Goal: Transaction & Acquisition: Purchase product/service

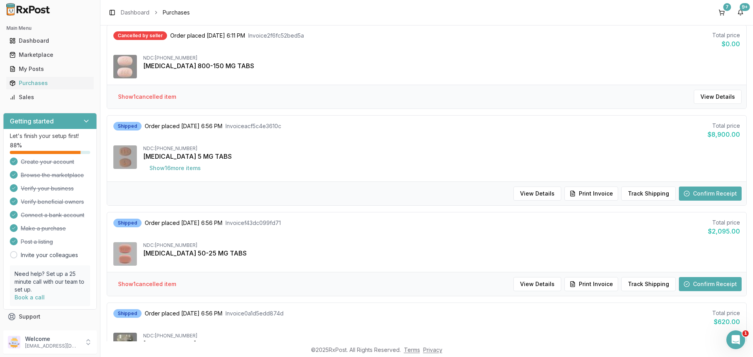
scroll to position [340, 0]
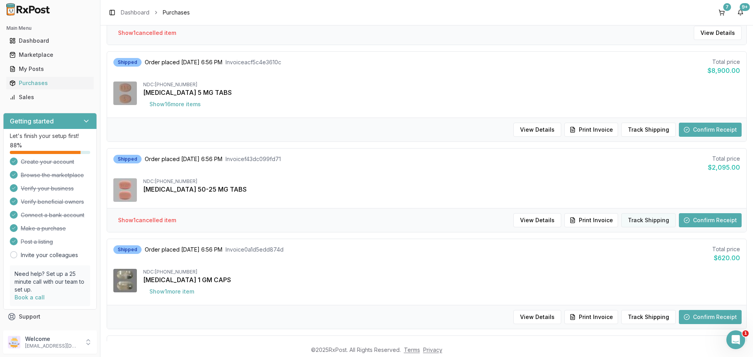
click at [652, 222] on button "Track Shipping" at bounding box center [648, 220] width 55 height 14
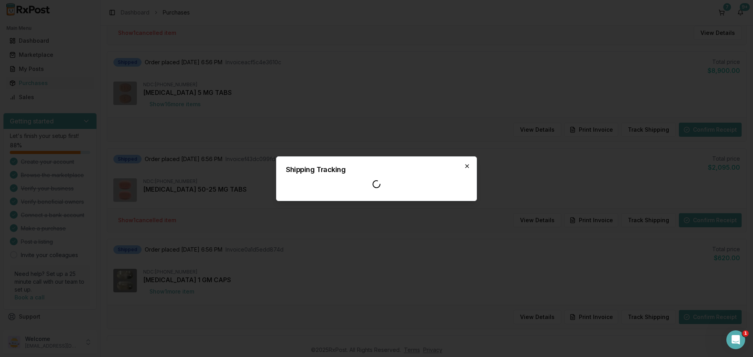
click at [468, 169] on icon "button" at bounding box center [467, 166] width 6 height 6
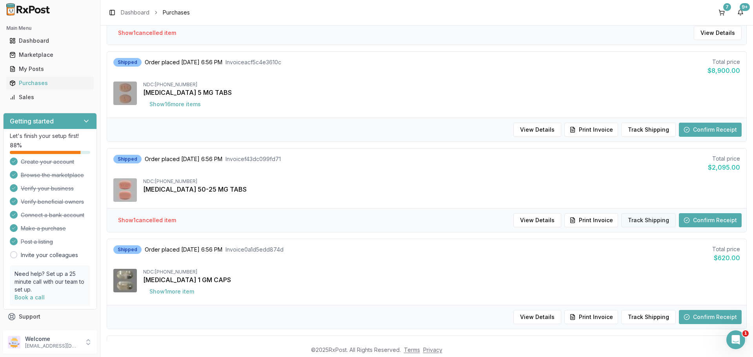
click at [649, 217] on button "Track Shipping" at bounding box center [648, 220] width 55 height 14
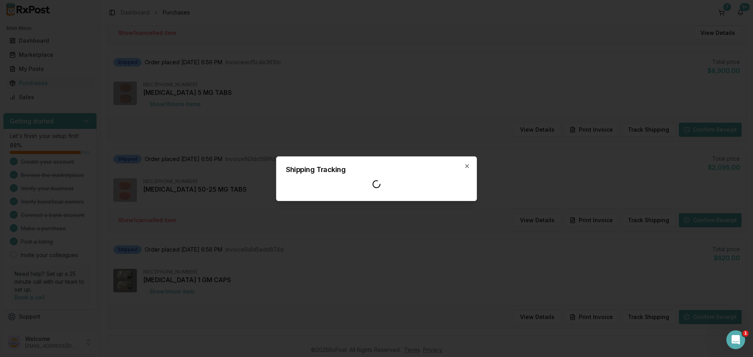
click at [471, 165] on div "Shipping Tracking Close" at bounding box center [376, 178] width 201 height 45
click at [468, 166] on icon "button" at bounding box center [467, 166] width 3 height 3
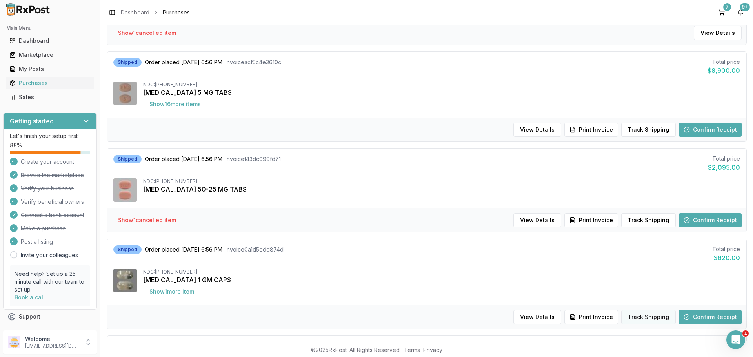
click at [648, 322] on button "Track Shipping" at bounding box center [648, 317] width 55 height 14
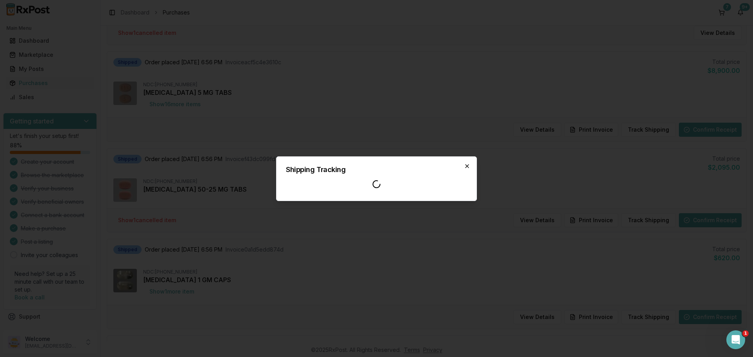
click at [470, 167] on icon "button" at bounding box center [467, 166] width 6 height 6
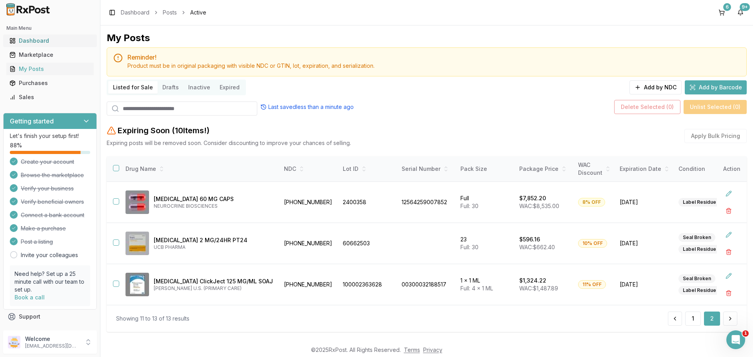
click at [37, 42] on div "Dashboard" at bounding box center [49, 41] width 81 height 8
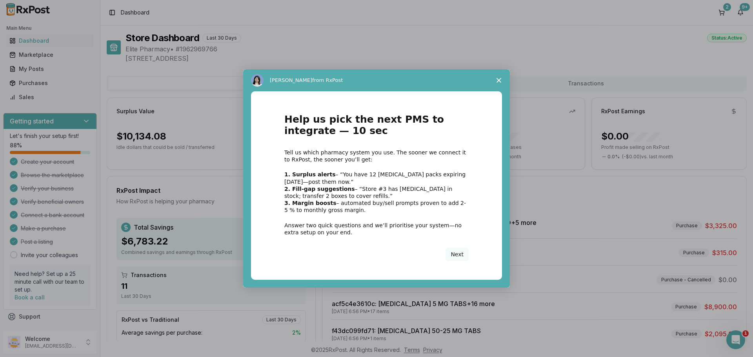
click at [500, 76] on span "Close survey" at bounding box center [499, 80] width 22 height 22
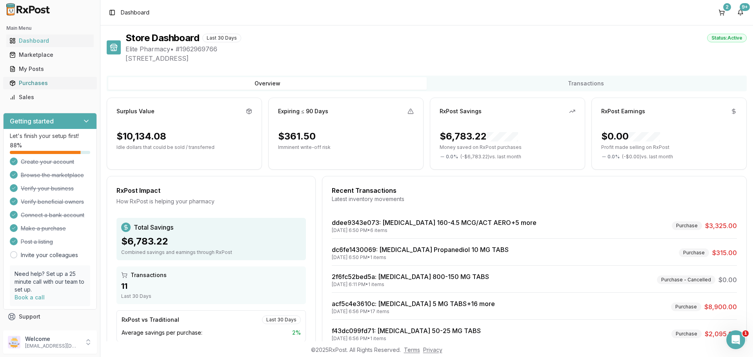
click at [48, 87] on link "Purchases" at bounding box center [49, 83] width 87 height 14
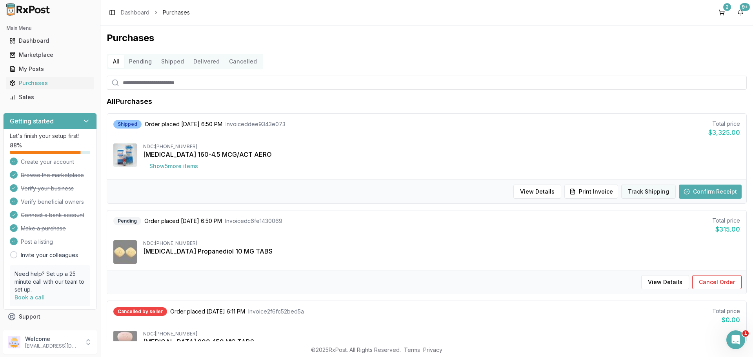
click at [656, 190] on button "Track Shipping" at bounding box center [648, 192] width 55 height 14
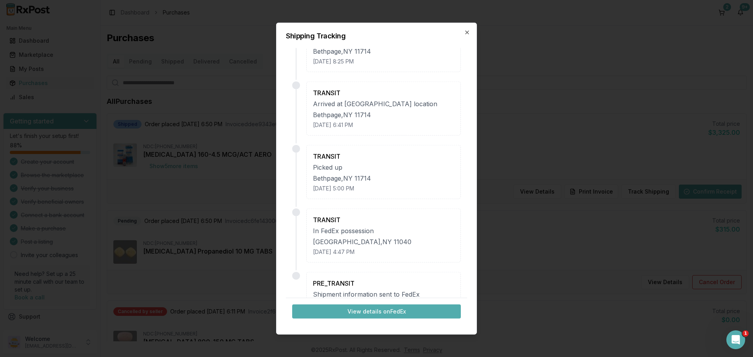
scroll to position [461, 0]
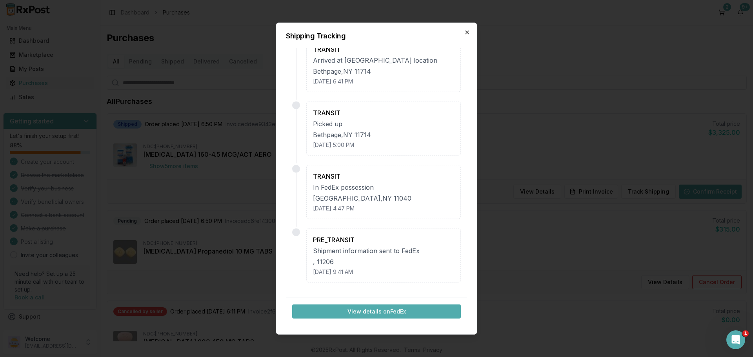
click at [466, 35] on icon "button" at bounding box center [467, 32] width 6 height 6
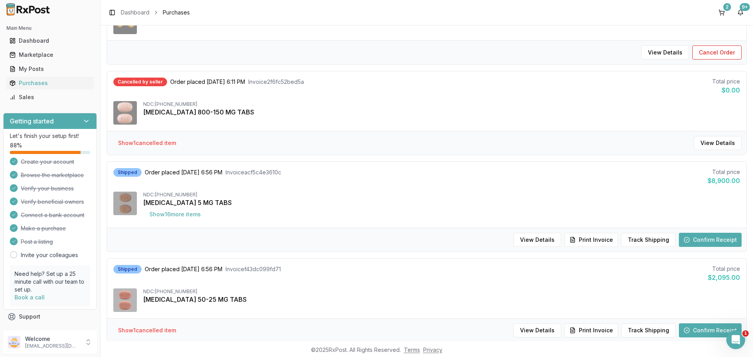
scroll to position [235, 0]
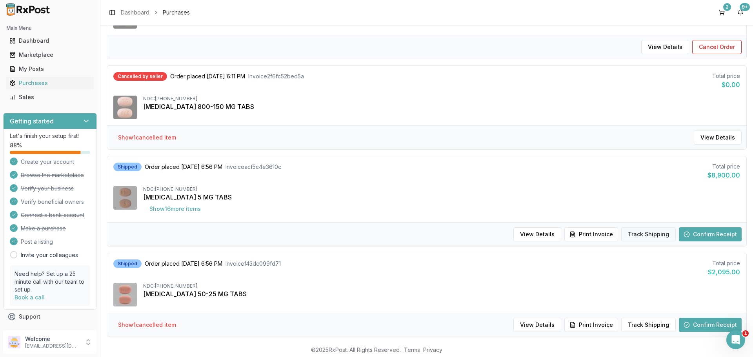
click at [643, 230] on button "Track Shipping" at bounding box center [648, 234] width 55 height 14
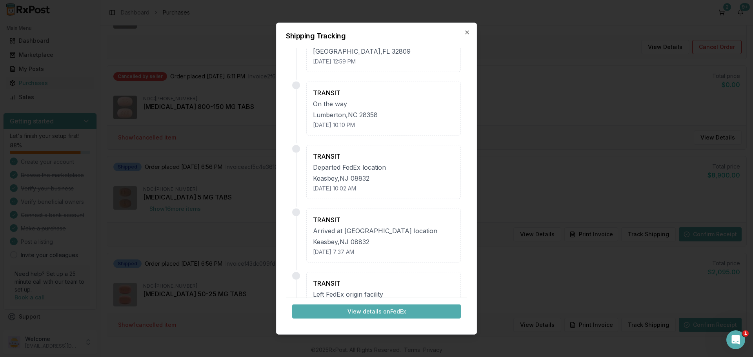
scroll to position [0, 0]
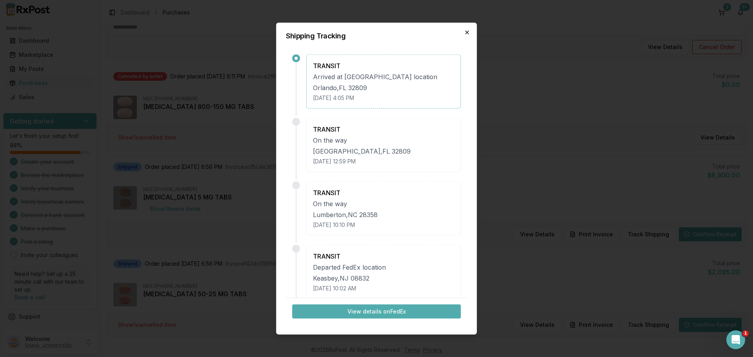
click at [470, 34] on icon "button" at bounding box center [467, 32] width 6 height 6
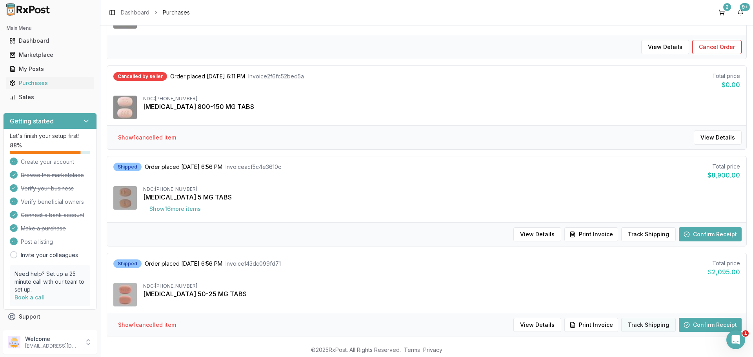
click at [648, 327] on button "Track Shipping" at bounding box center [648, 325] width 55 height 14
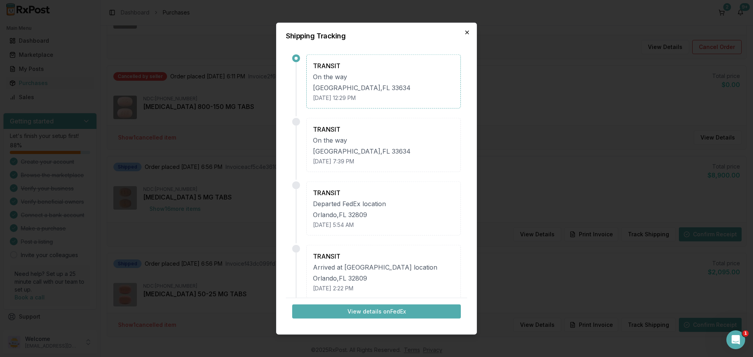
click at [467, 31] on icon "button" at bounding box center [467, 32] width 6 height 6
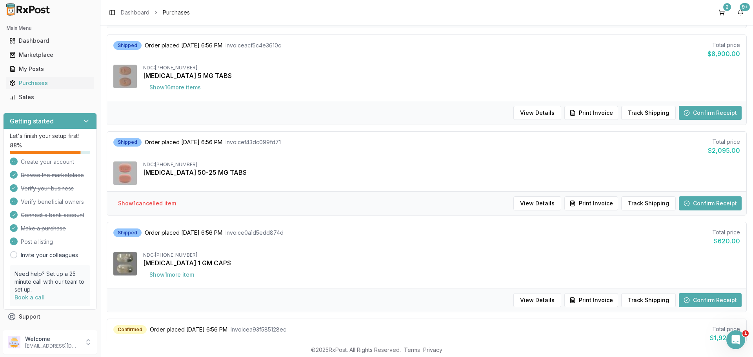
scroll to position [366, 0]
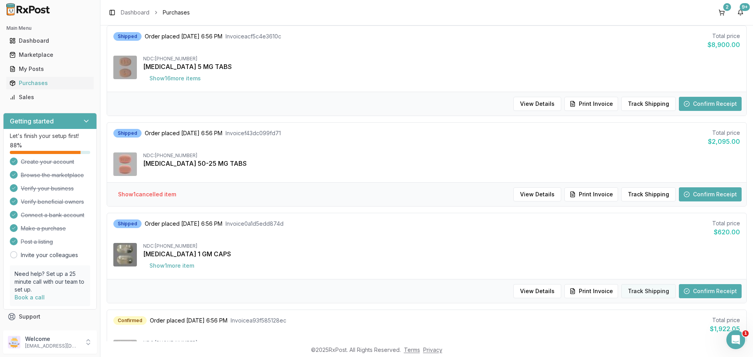
click at [656, 290] on button "Track Shipping" at bounding box center [648, 291] width 55 height 14
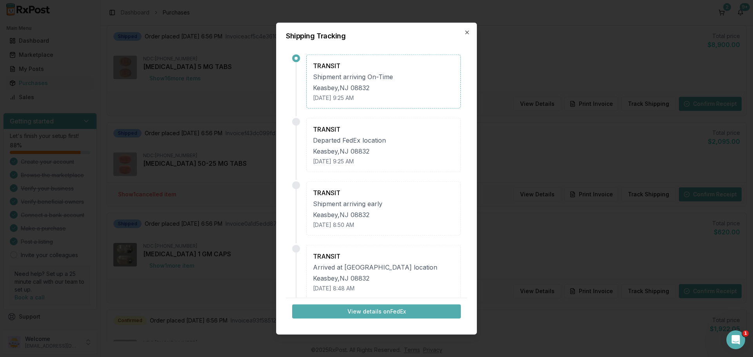
click at [469, 36] on div "Shipping Tracking TRANSIT Shipment arriving On-Time Keasbey , NJ 08832 August 1…" at bounding box center [376, 178] width 201 height 313
click at [466, 34] on icon "button" at bounding box center [467, 32] width 3 height 3
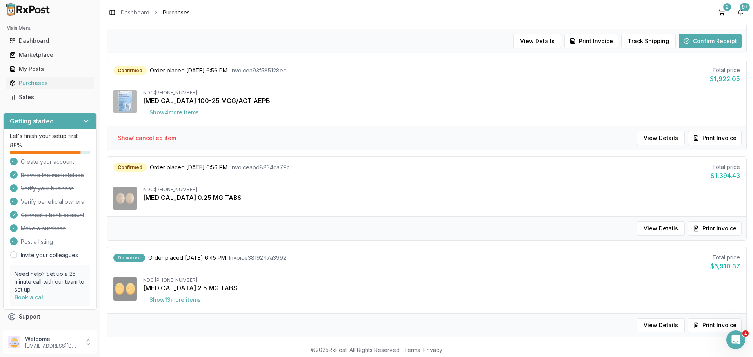
scroll to position [680, 0]
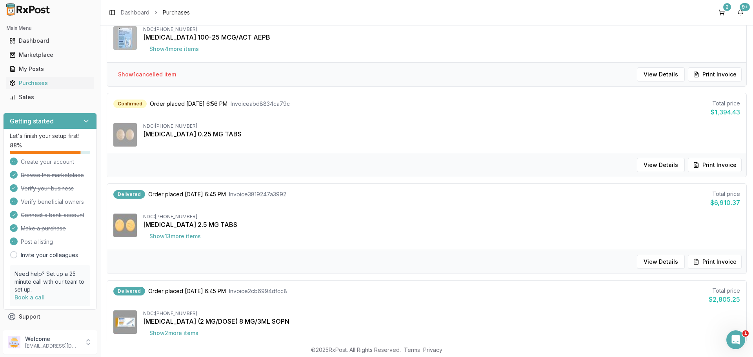
click at [430, 164] on div "View Details Print Invoice" at bounding box center [426, 165] width 639 height 24
click at [424, 139] on div "NDC: 59148-0035-13 Rexulti 0.25 MG TABS" at bounding box center [426, 135] width 627 height 24
click at [662, 166] on button "View Details" at bounding box center [661, 165] width 48 height 14
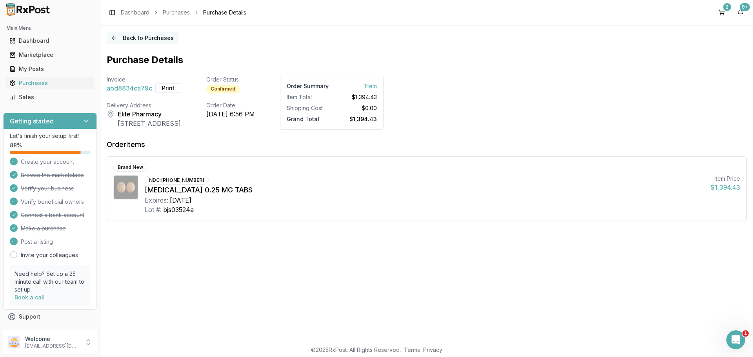
click at [128, 35] on button "Back to Purchases" at bounding box center [142, 38] width 71 height 13
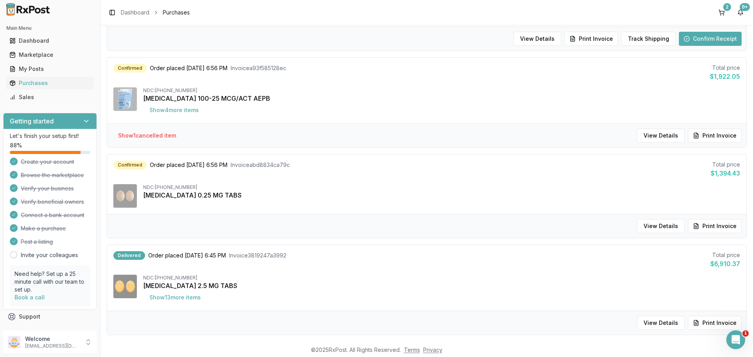
scroll to position [618, 0]
click at [190, 110] on button "Show 4 more item s" at bounding box center [174, 111] width 62 height 14
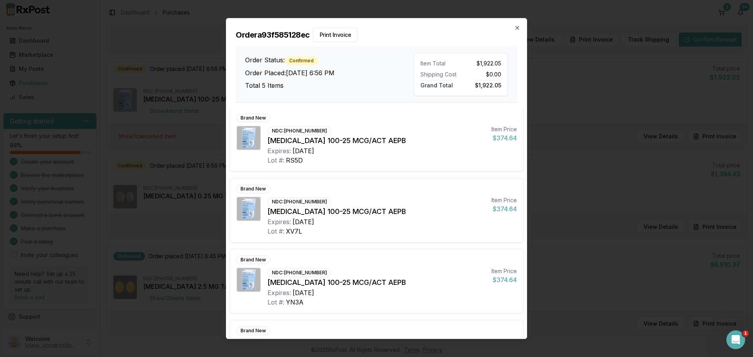
scroll to position [0, 0]
click at [517, 30] on icon "button" at bounding box center [517, 28] width 6 height 6
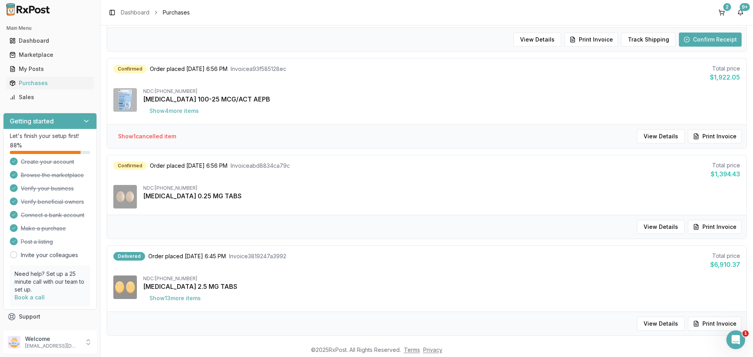
click at [484, 88] on div "Confirmed Order placed 08/13/2025 6:56 PM Invoice a93f585128ec Total price $1,9…" at bounding box center [426, 91] width 639 height 66
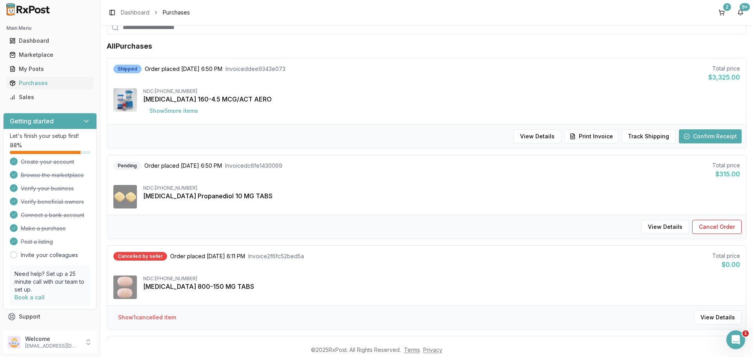
scroll to position [42, 0]
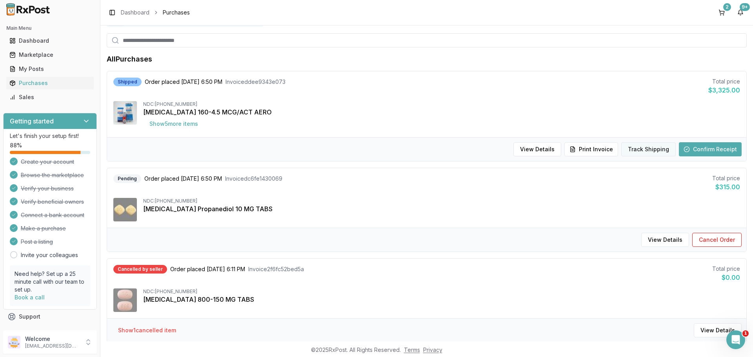
click at [650, 151] on button "Track Shipping" at bounding box center [648, 149] width 55 height 14
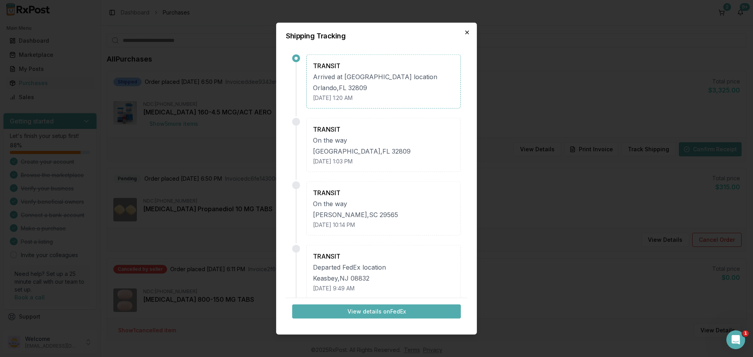
click at [466, 32] on icon "button" at bounding box center [467, 32] width 3 height 3
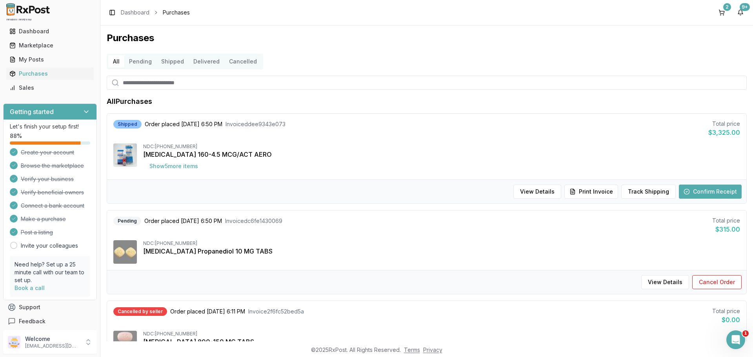
scroll to position [14, 0]
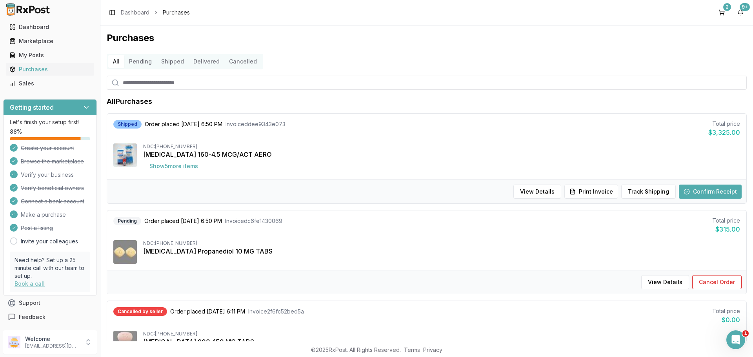
click at [33, 286] on link "Book a call" at bounding box center [30, 283] width 30 height 7
click at [26, 306] on button "Support" at bounding box center [50, 303] width 94 height 14
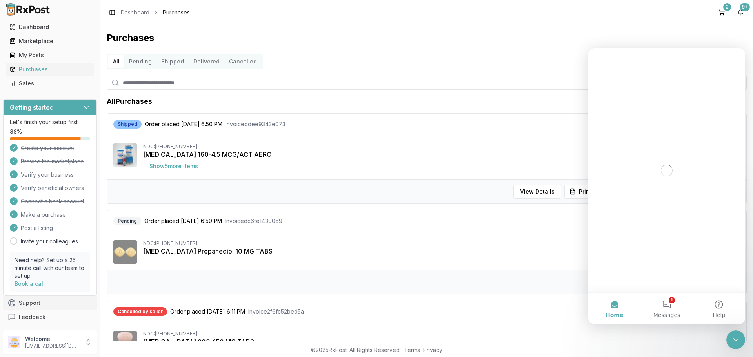
scroll to position [0, 0]
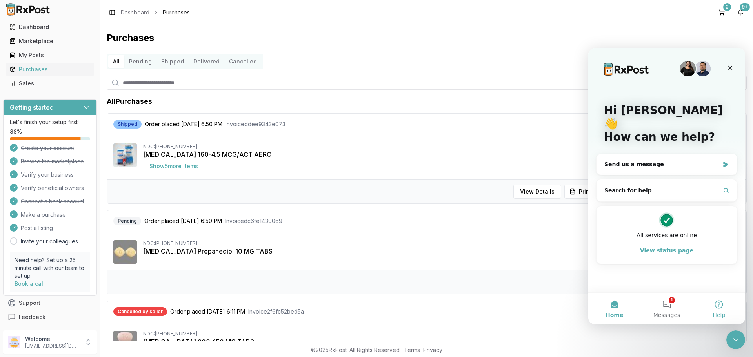
click at [721, 307] on button "Help" at bounding box center [719, 308] width 52 height 31
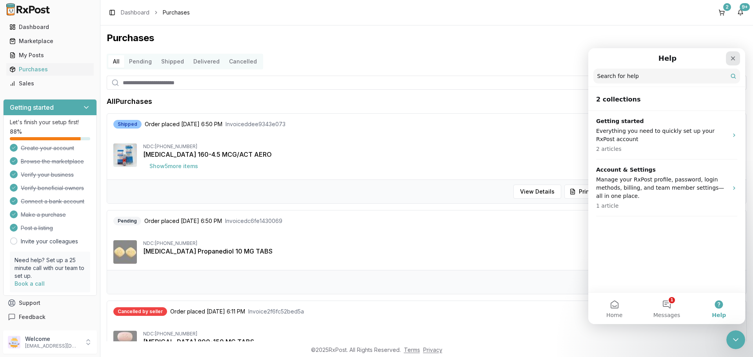
click at [735, 60] on icon "Close" at bounding box center [733, 58] width 4 height 4
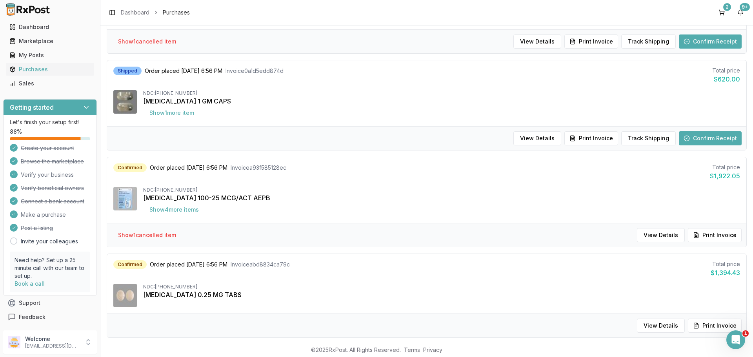
scroll to position [523, 0]
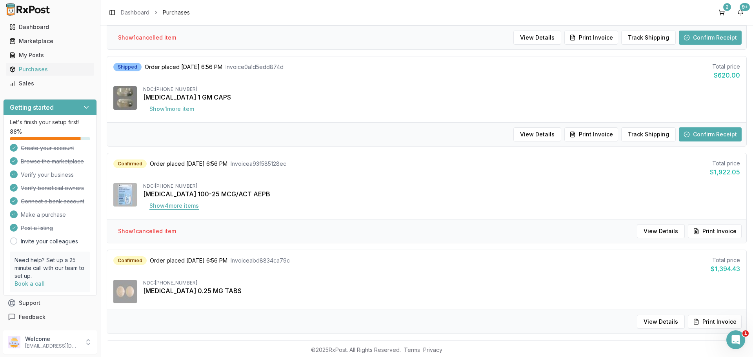
click at [183, 205] on button "Show 4 more item s" at bounding box center [174, 206] width 62 height 14
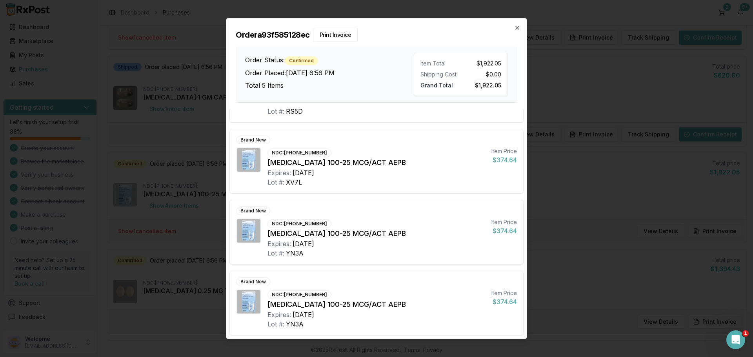
scroll to position [0, 0]
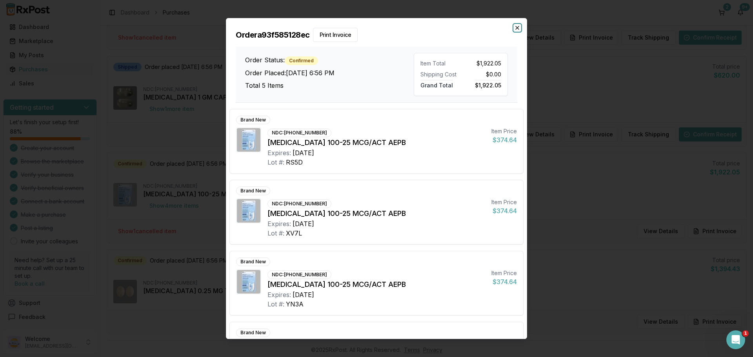
click at [518, 29] on icon "button" at bounding box center [517, 27] width 3 height 3
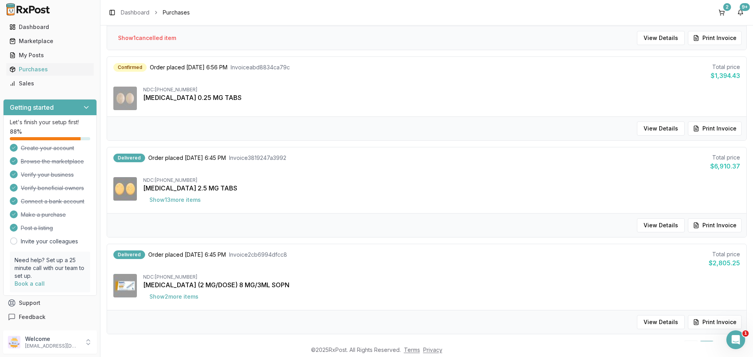
scroll to position [732, 0]
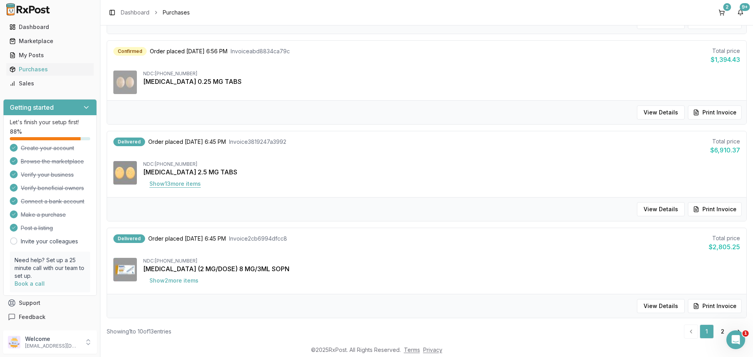
click at [185, 184] on button "Show 13 more item s" at bounding box center [175, 184] width 64 height 14
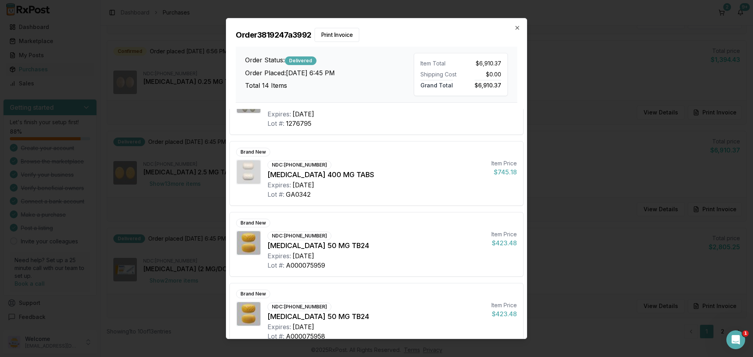
scroll to position [764, 0]
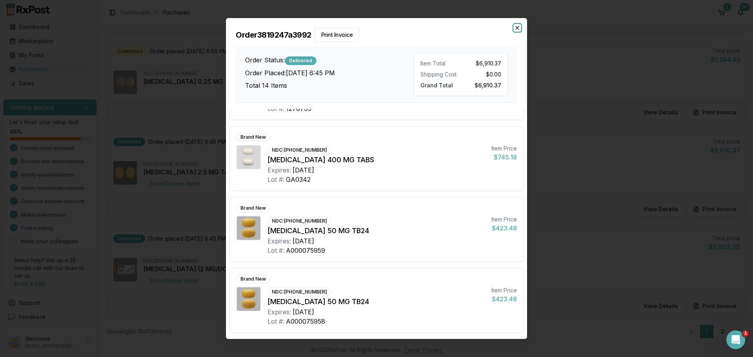
click at [519, 30] on icon "button" at bounding box center [517, 28] width 6 height 6
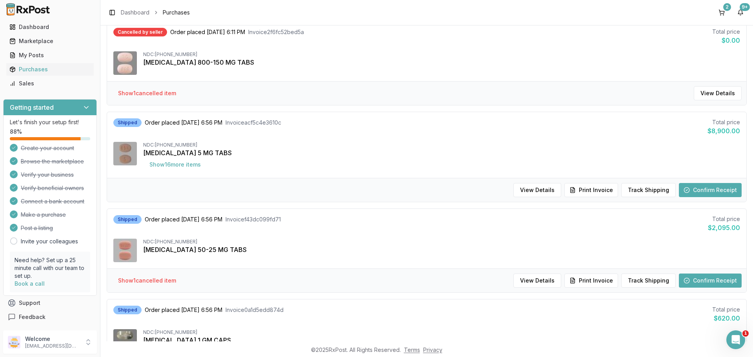
scroll to position [278, 0]
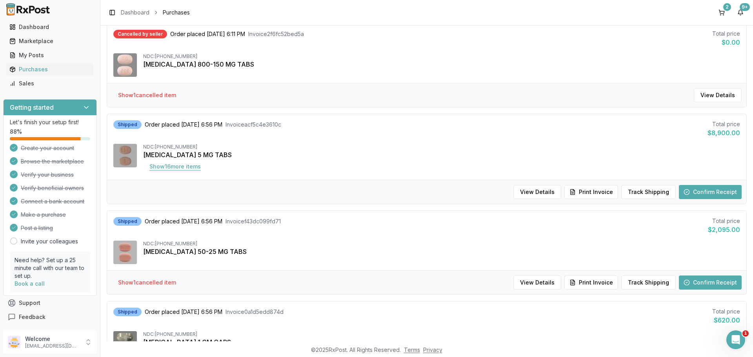
click at [176, 171] on button "Show 16 more item s" at bounding box center [175, 167] width 64 height 14
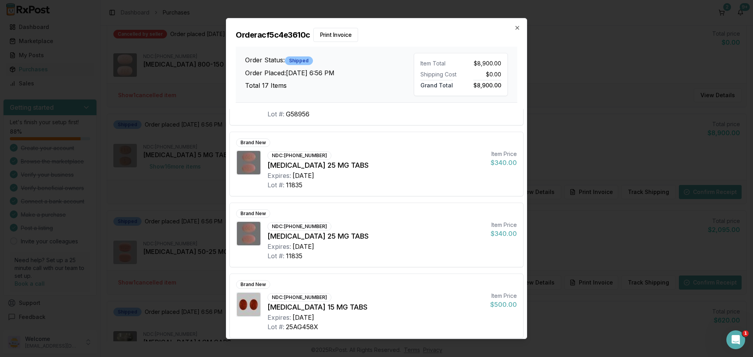
scroll to position [977, 0]
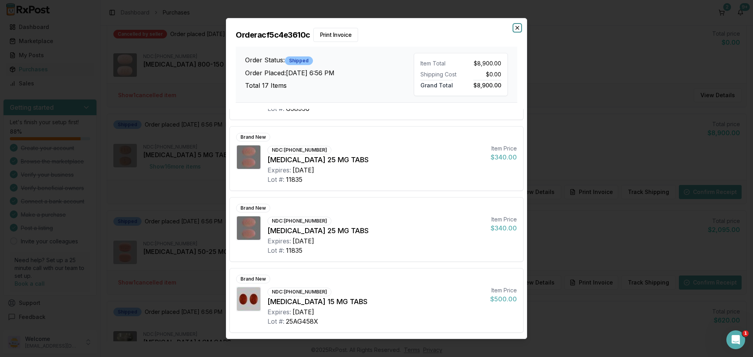
click at [517, 28] on icon "button" at bounding box center [517, 28] width 6 height 6
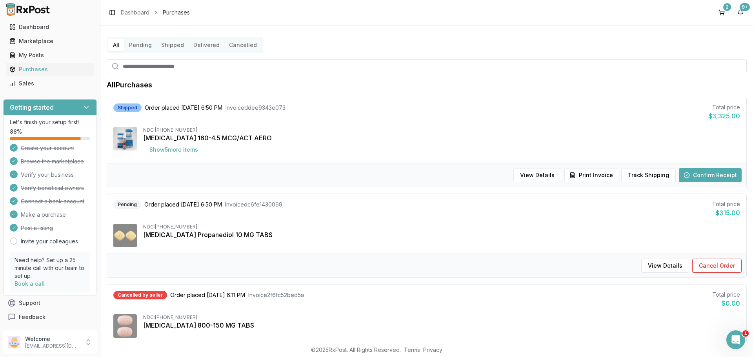
scroll to position [16, 0]
click at [191, 153] on button "Show 5 more item s" at bounding box center [173, 150] width 61 height 14
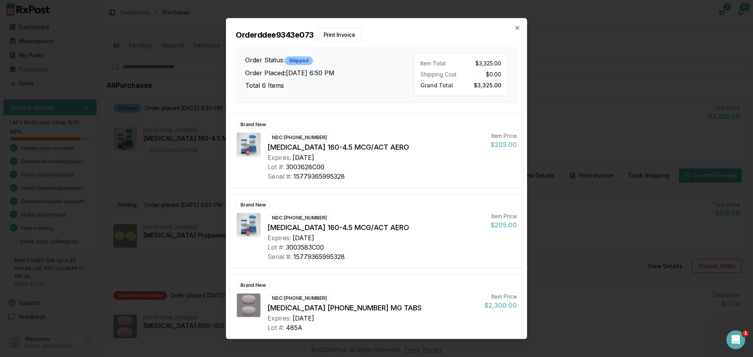
scroll to position [243, 0]
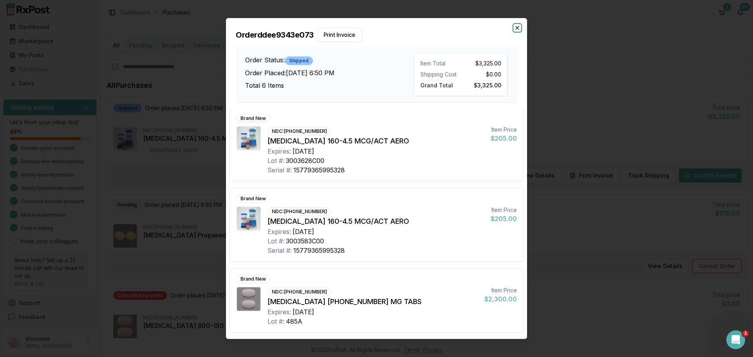
click at [519, 30] on icon "button" at bounding box center [517, 28] width 6 height 6
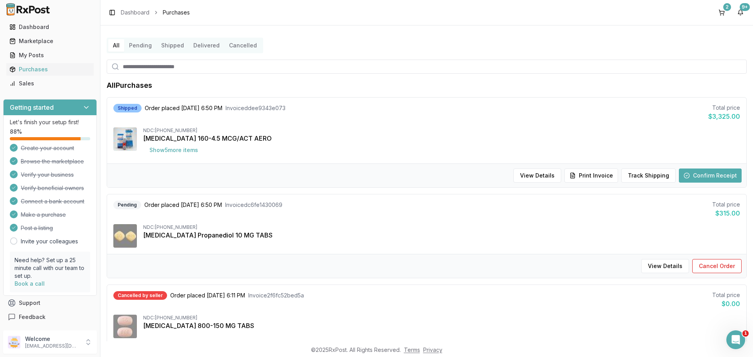
click at [280, 65] on input "search" at bounding box center [427, 67] width 640 height 14
type input "***"
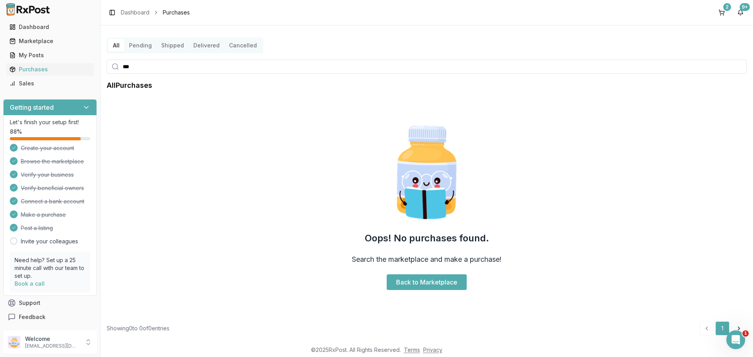
click at [155, 69] on input "***" at bounding box center [427, 67] width 640 height 14
type input "***"
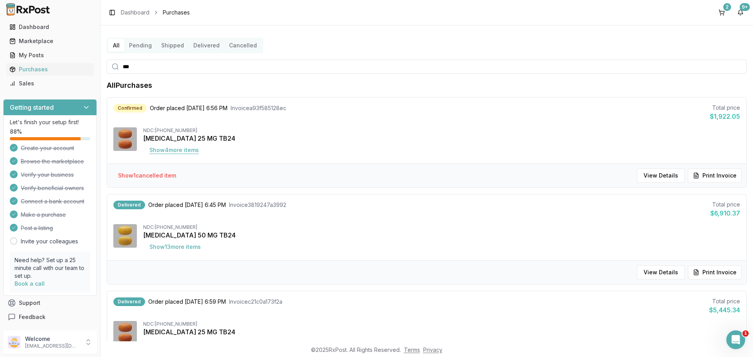
click at [187, 149] on button "Show 4 more item s" at bounding box center [174, 150] width 62 height 14
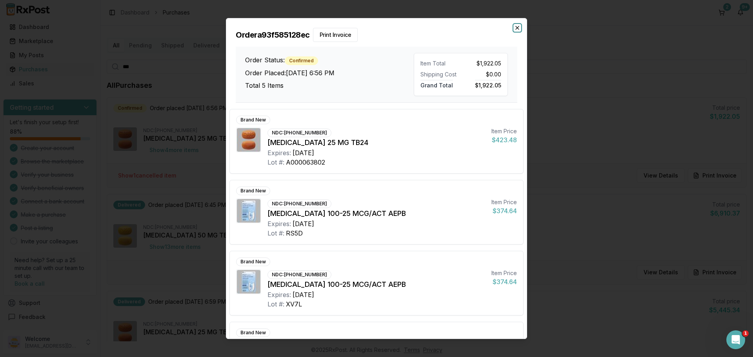
click at [516, 31] on icon "button" at bounding box center [517, 28] width 6 height 6
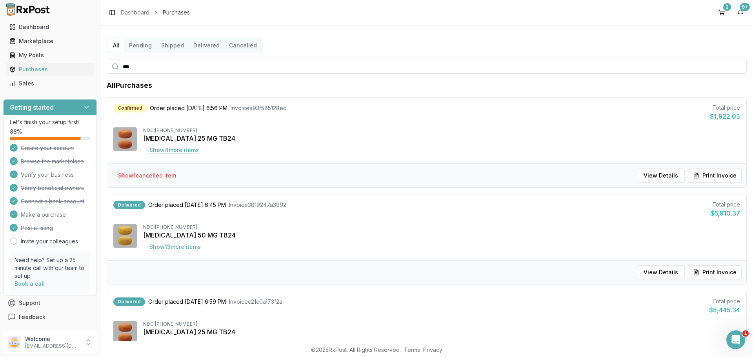
click at [175, 153] on button "Show 4 more item s" at bounding box center [174, 150] width 62 height 14
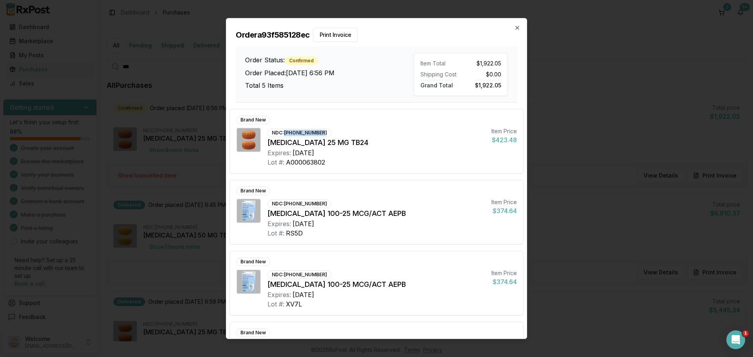
drag, startPoint x: 292, startPoint y: 131, endPoint x: 323, endPoint y: 132, distance: 30.6
click at [323, 132] on div "NDC: 00469-2601-30" at bounding box center [299, 133] width 64 height 9
copy div "00469-2601-30"
click at [515, 27] on icon "button" at bounding box center [517, 28] width 6 height 6
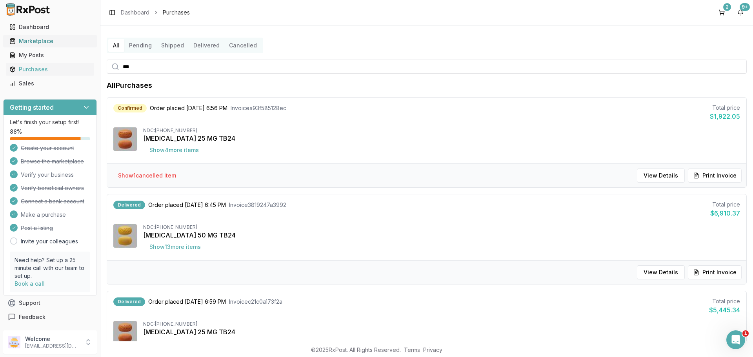
click at [31, 43] on div "Marketplace" at bounding box center [49, 41] width 81 height 8
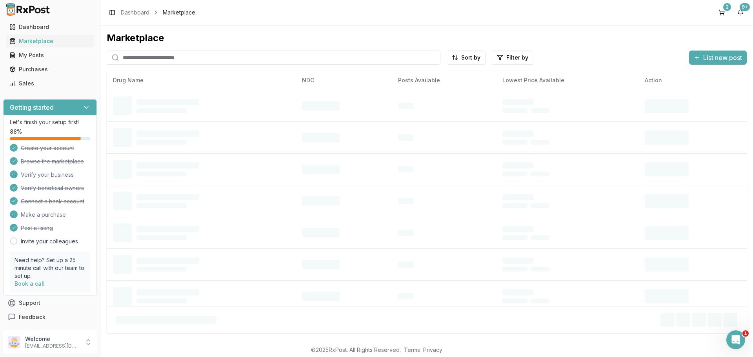
click at [172, 59] on input "search" at bounding box center [274, 58] width 334 height 14
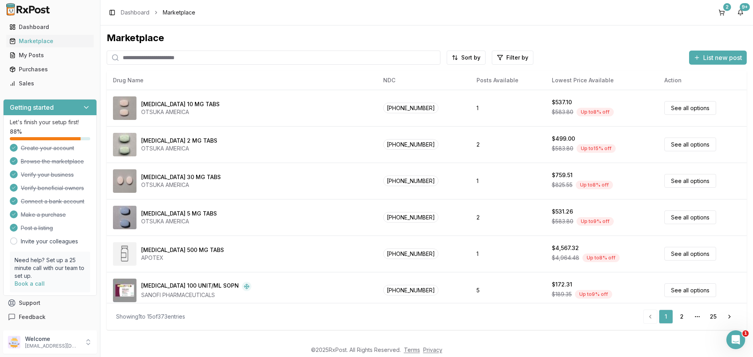
paste input "**********"
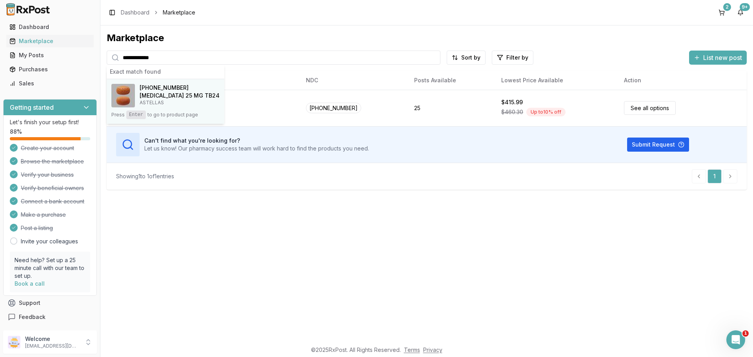
type input "**********"
click at [158, 92] on h4 "Myrbetriq 25 MG TB24" at bounding box center [180, 96] width 80 height 8
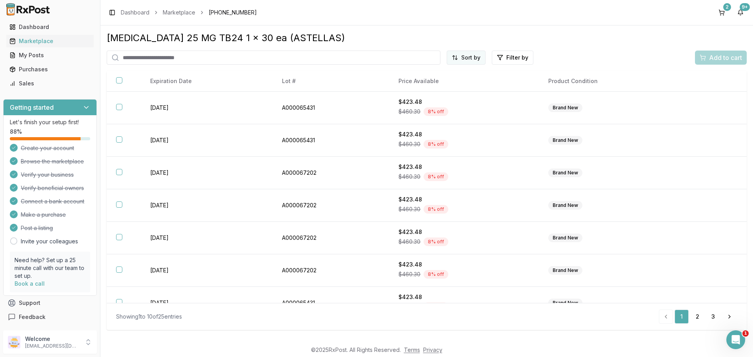
click at [456, 61] on html "Main Menu Dashboard Marketplace My Posts Purchases Sales Getting started Let's …" at bounding box center [376, 178] width 753 height 357
click at [438, 88] on div "Price (Low to High)" at bounding box center [447, 87] width 75 height 13
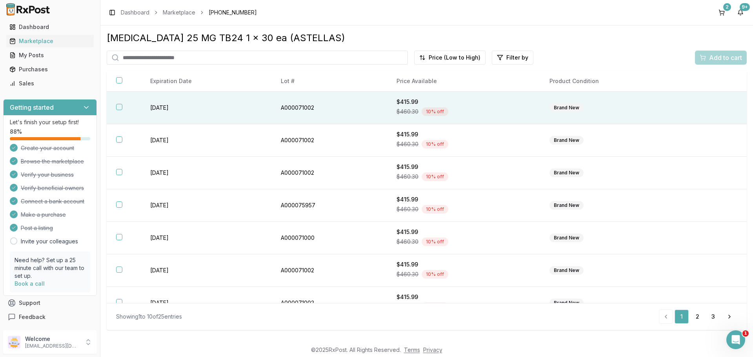
click at [118, 111] on th at bounding box center [124, 108] width 34 height 33
click at [715, 56] on span "Add to cart" at bounding box center [725, 57] width 33 height 9
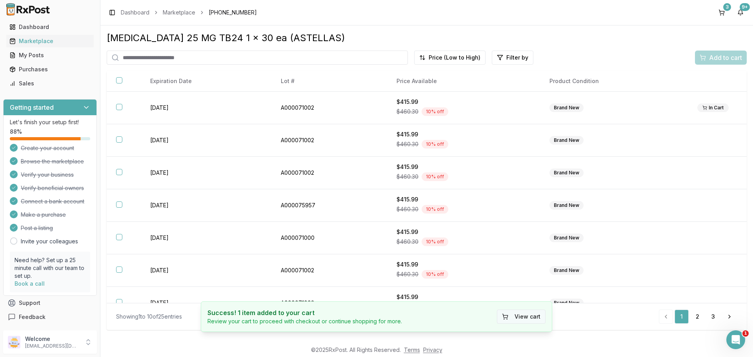
click at [519, 320] on button "View cart" at bounding box center [521, 317] width 49 height 14
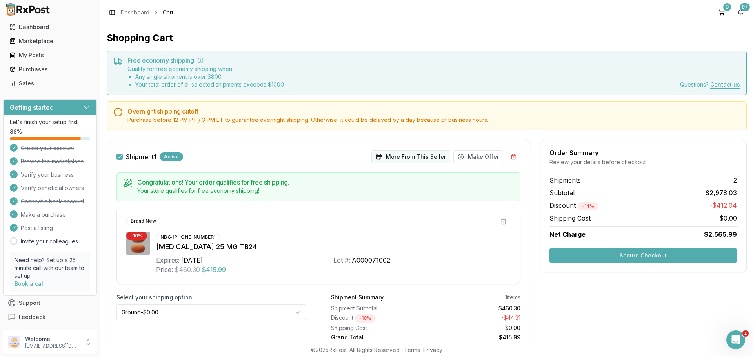
click at [427, 160] on button "More From This Seller" at bounding box center [410, 157] width 79 height 13
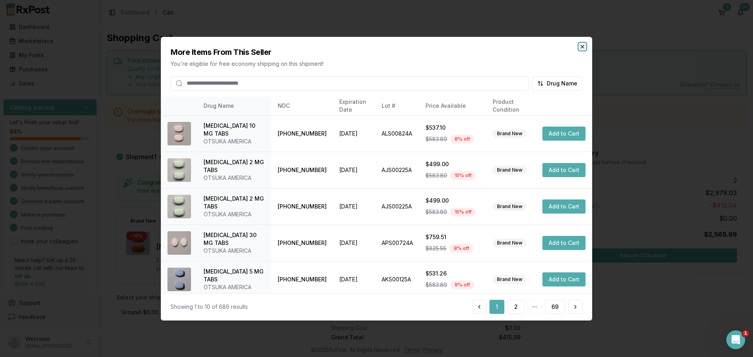
click at [584, 46] on icon "button" at bounding box center [582, 46] width 6 height 6
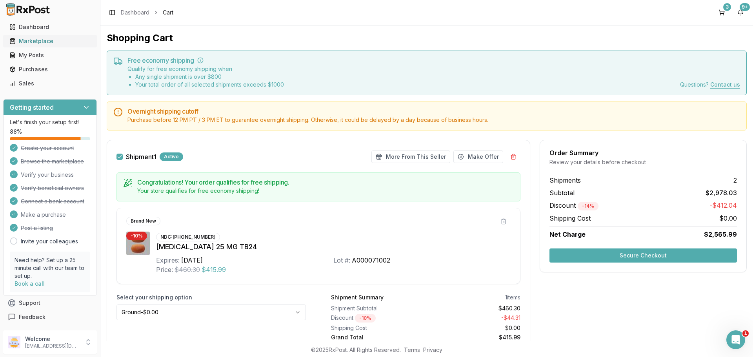
click at [43, 42] on div "Marketplace" at bounding box center [49, 41] width 81 height 8
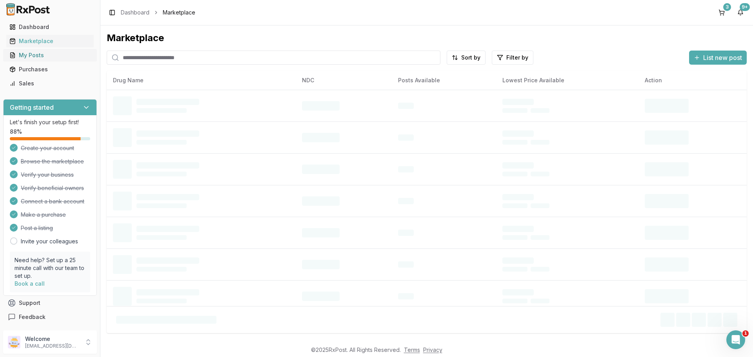
click at [44, 56] on div "My Posts" at bounding box center [49, 55] width 81 height 8
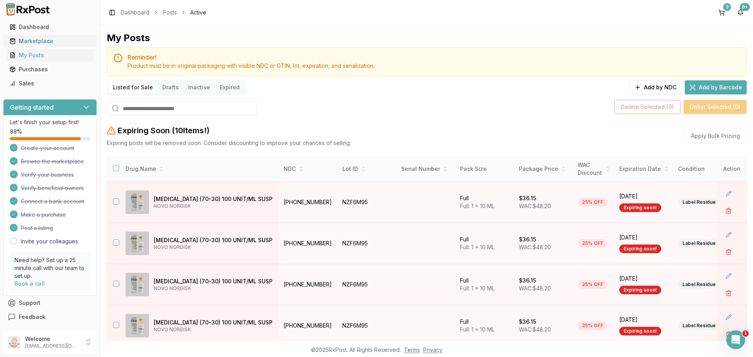
click at [25, 43] on div "Marketplace" at bounding box center [49, 41] width 81 height 8
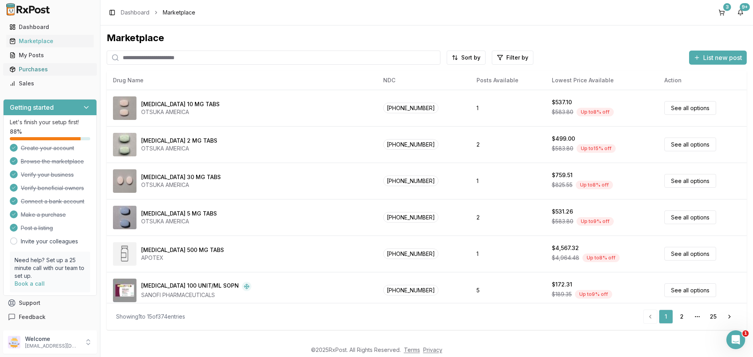
click at [34, 73] on div "Purchases" at bounding box center [49, 69] width 81 height 8
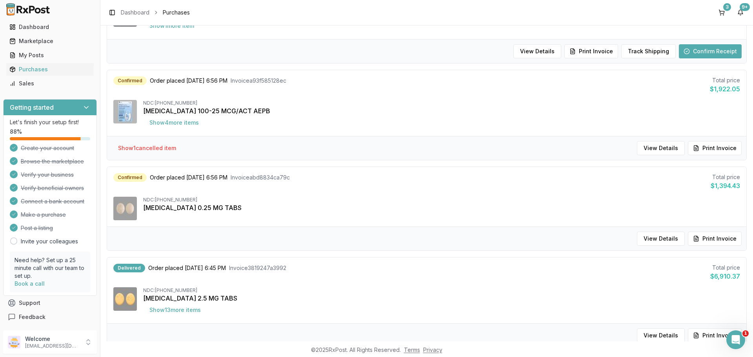
scroll to position [523, 0]
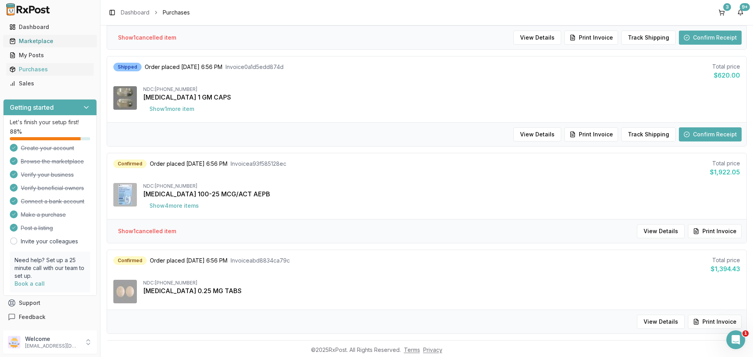
click at [51, 42] on div "Marketplace" at bounding box center [49, 41] width 81 height 8
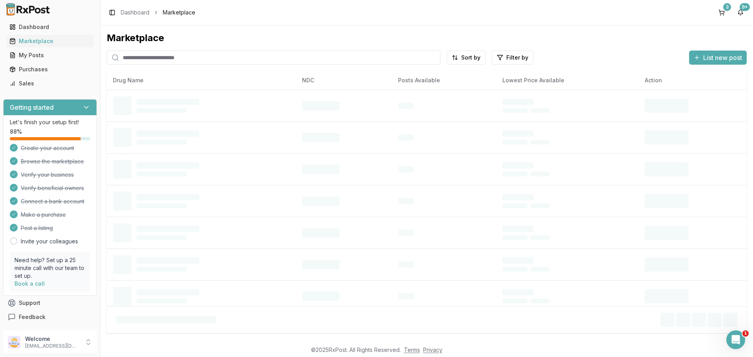
click at [184, 56] on input "search" at bounding box center [274, 58] width 334 height 14
paste input "**********"
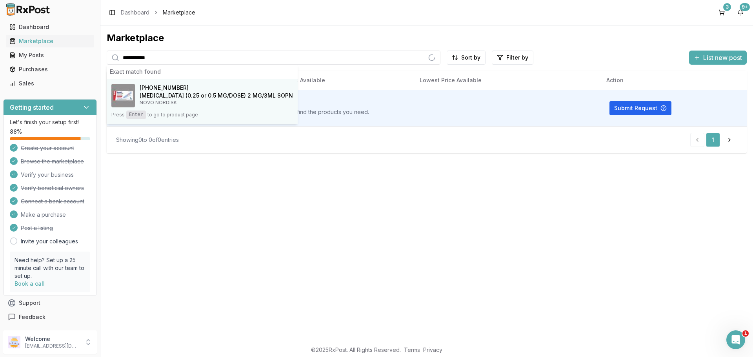
type input "**********"
click at [206, 96] on h4 "Ozempic (0.25 or 0.5 MG/DOSE) 2 MG/3ML SOPN" at bounding box center [216, 96] width 153 height 8
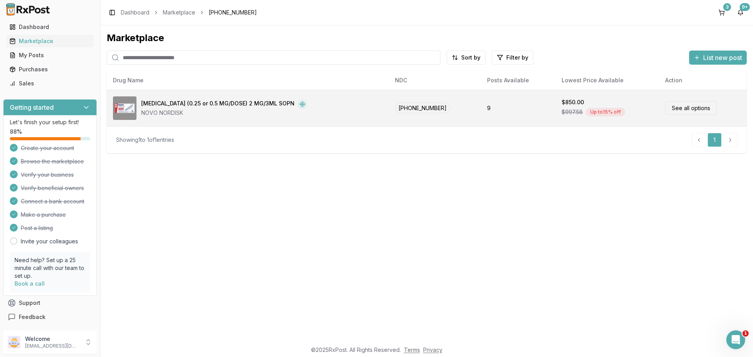
click at [178, 105] on div "Ozempic (0.25 or 0.5 MG/DOSE) 2 MG/3ML SOPN" at bounding box center [217, 104] width 153 height 9
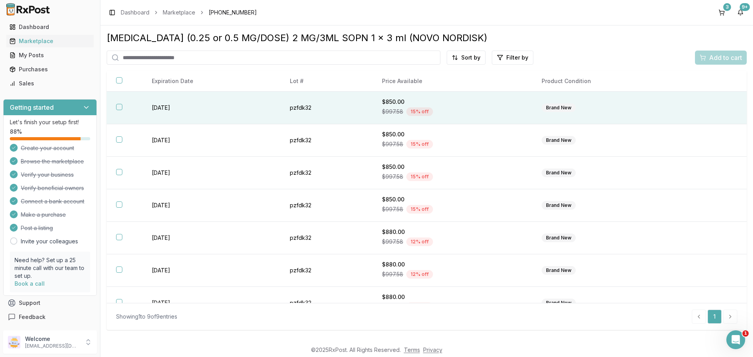
click at [120, 111] on th at bounding box center [125, 108] width 36 height 33
click at [713, 61] on span "Add to cart" at bounding box center [725, 57] width 33 height 9
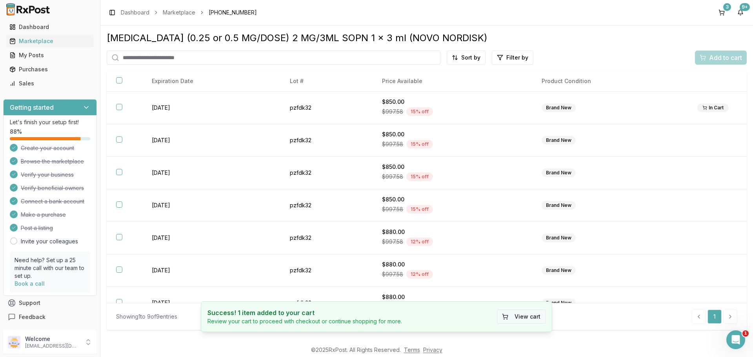
drag, startPoint x: 517, startPoint y: 312, endPoint x: 508, endPoint y: 310, distance: 8.5
click at [516, 312] on button "View cart" at bounding box center [521, 317] width 49 height 14
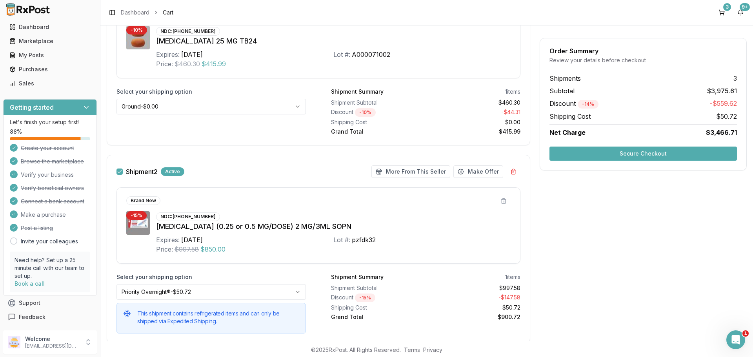
scroll to position [209, 0]
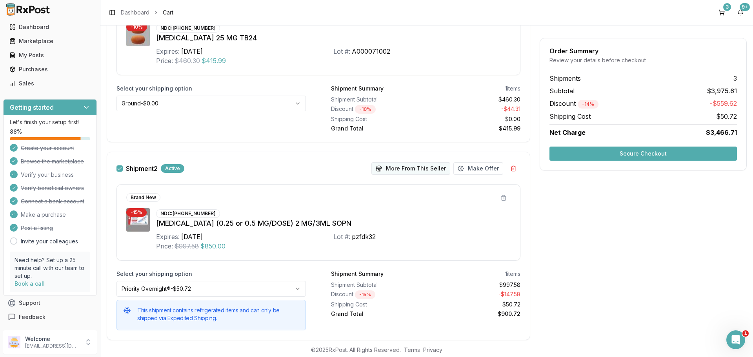
click at [416, 171] on button "More From This Seller" at bounding box center [410, 168] width 79 height 13
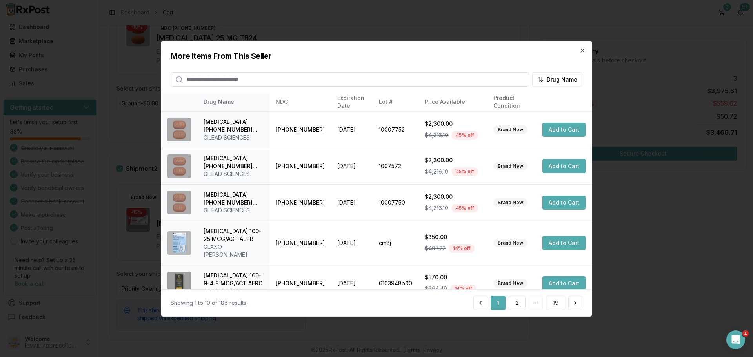
click at [286, 84] on input "search" at bounding box center [350, 79] width 358 height 14
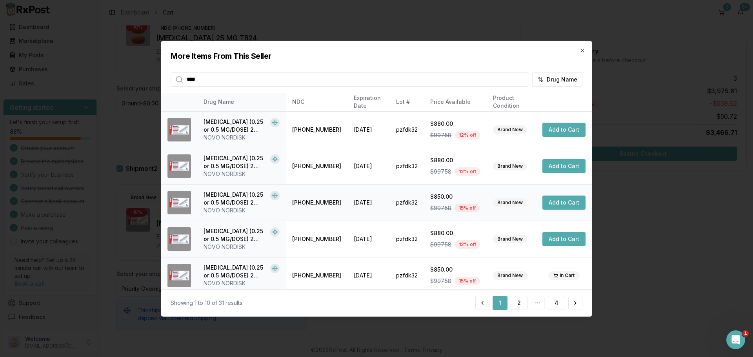
type input "****"
click at [557, 204] on button "Add to Cart" at bounding box center [563, 203] width 43 height 14
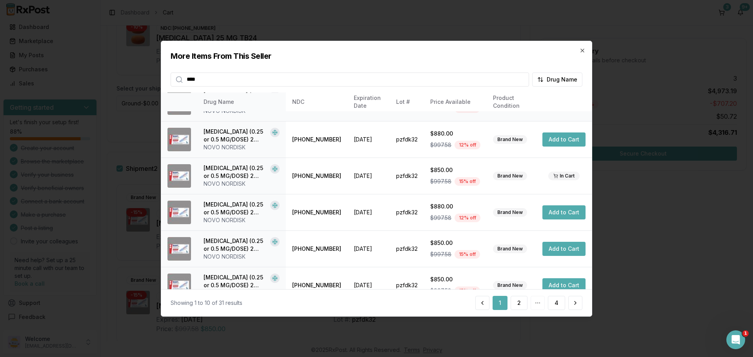
scroll to position [105, 0]
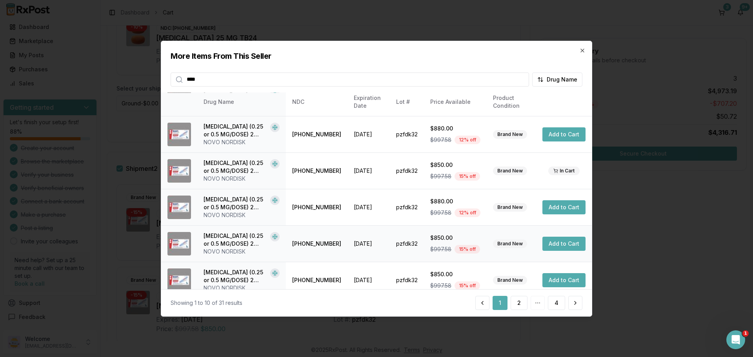
click at [558, 244] on button "Add to Cart" at bounding box center [563, 244] width 43 height 14
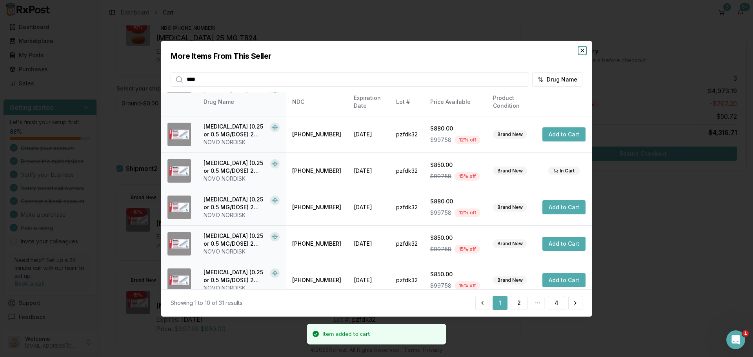
click at [582, 52] on icon "button" at bounding box center [582, 50] width 6 height 6
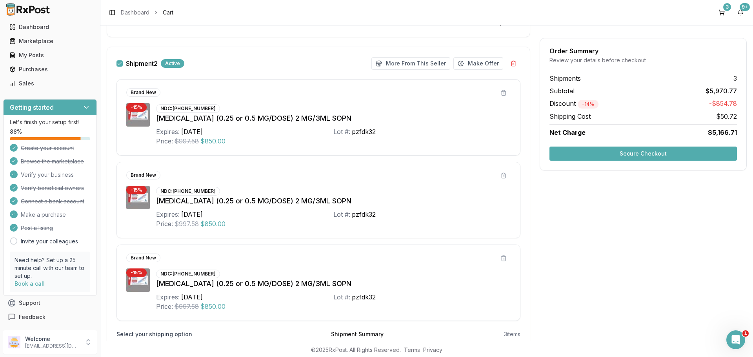
scroll to position [314, 0]
click at [405, 65] on button "More From This Seller" at bounding box center [410, 64] width 79 height 13
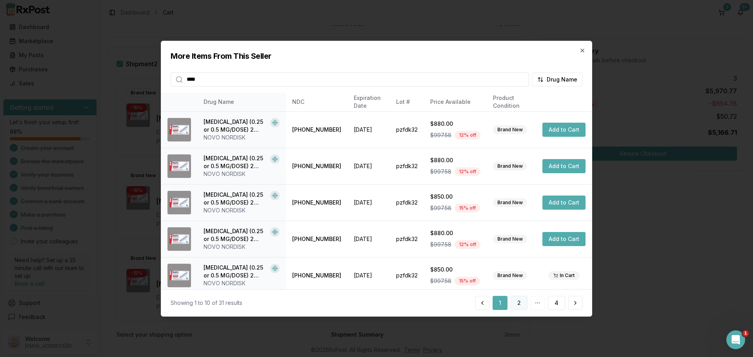
type input "****"
click at [519, 306] on button "2" at bounding box center [519, 303] width 17 height 14
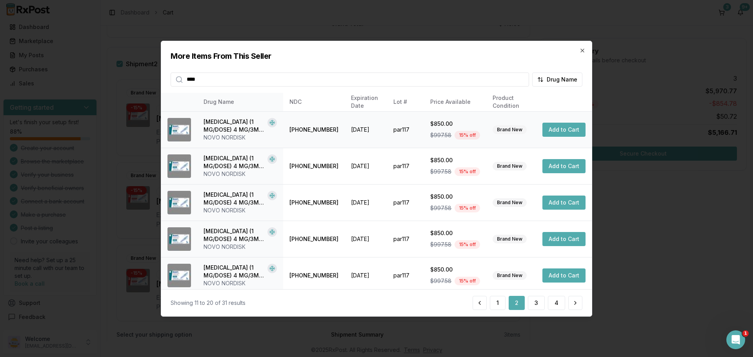
click at [553, 131] on button "Add to Cart" at bounding box center [563, 130] width 43 height 14
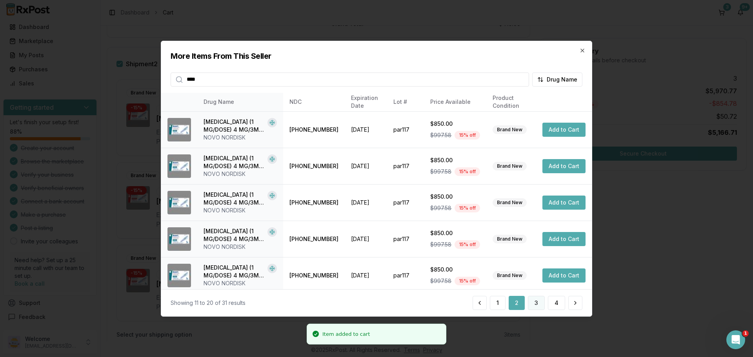
click at [534, 306] on button "3" at bounding box center [536, 303] width 17 height 14
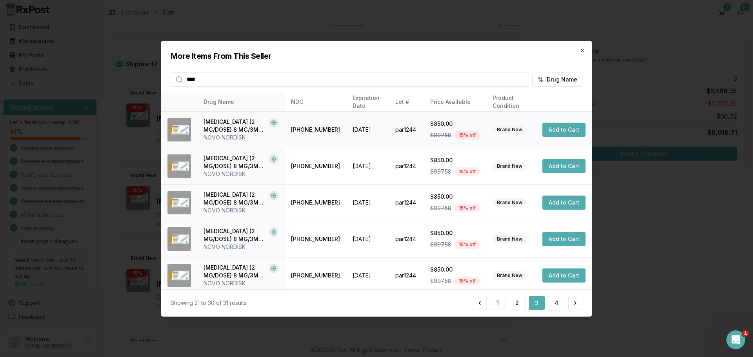
click at [561, 129] on button "Add to Cart" at bounding box center [563, 130] width 43 height 14
click at [581, 53] on icon "button" at bounding box center [582, 50] width 6 height 6
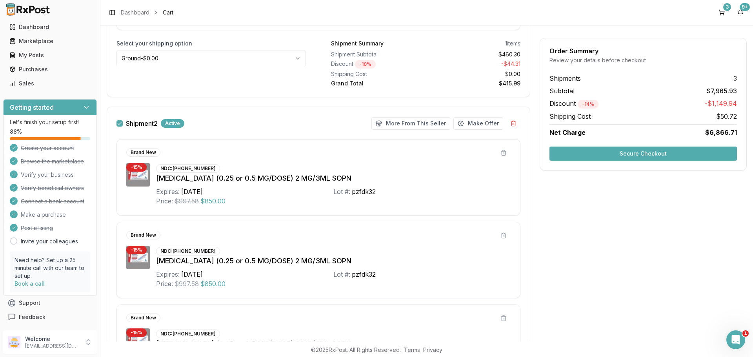
scroll to position [235, 0]
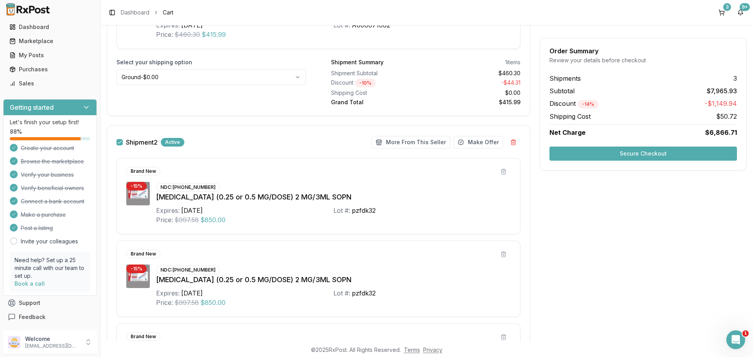
click at [410, 149] on div "More From This Seller Make Offer" at bounding box center [445, 142] width 149 height 14
click at [411, 142] on button "More From This Seller" at bounding box center [410, 142] width 79 height 13
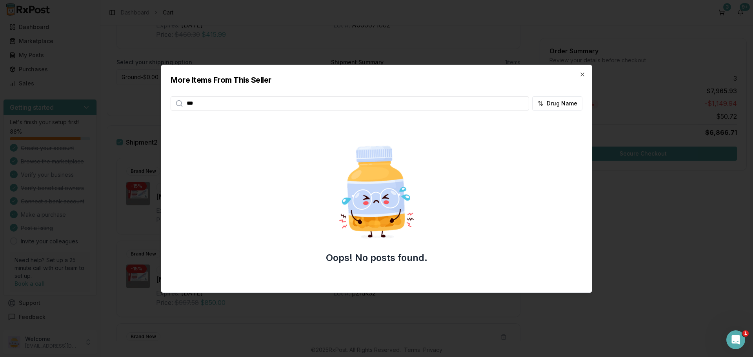
type input "***"
click at [583, 73] on icon "button" at bounding box center [582, 74] width 3 height 3
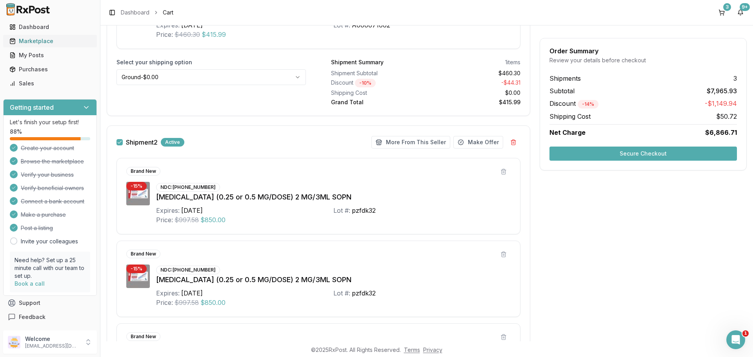
click at [46, 38] on div "Marketplace" at bounding box center [49, 41] width 81 height 8
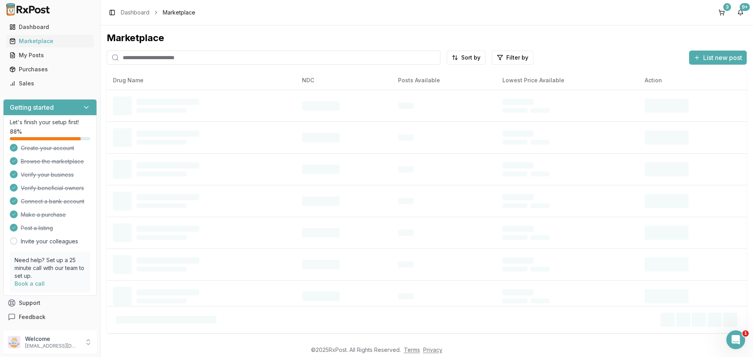
click at [145, 58] on input "search" at bounding box center [274, 58] width 334 height 14
paste input "**********"
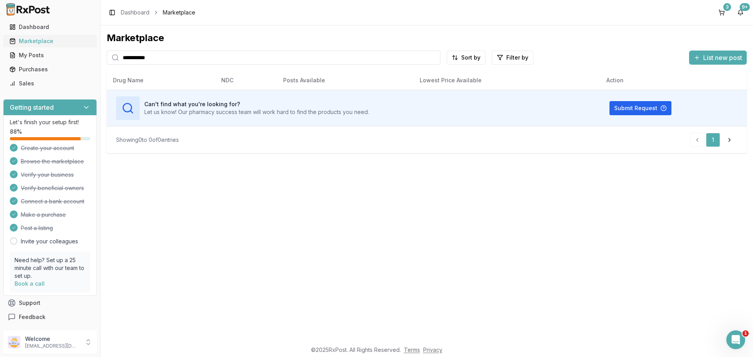
click at [45, 42] on div "Marketplace" at bounding box center [49, 41] width 81 height 8
drag, startPoint x: 116, startPoint y: 62, endPoint x: 83, endPoint y: 65, distance: 33.1
click at [83, 65] on div "**********" at bounding box center [376, 178] width 753 height 357
paste input "search"
type input "**********"
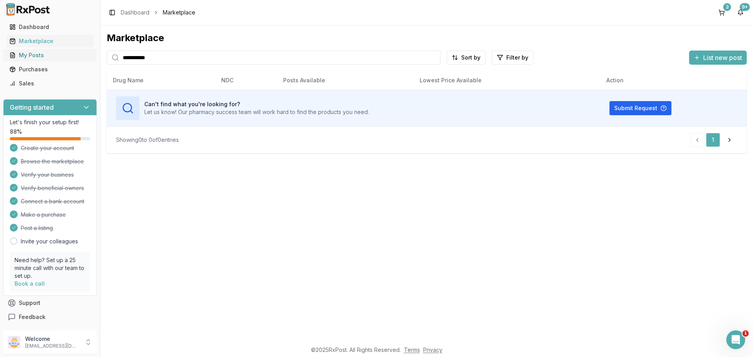
click at [33, 52] on div "My Posts" at bounding box center [49, 55] width 81 height 8
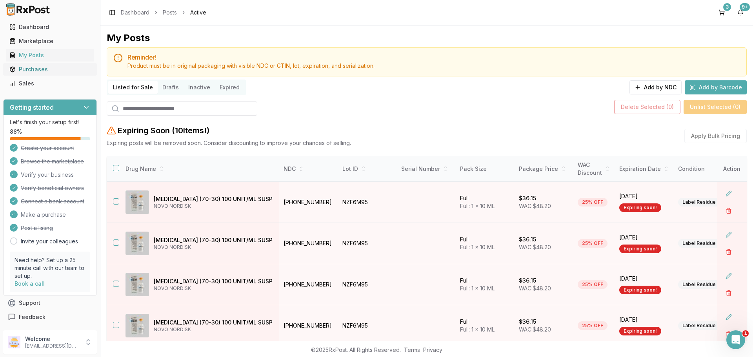
click at [28, 67] on div "Purchases" at bounding box center [49, 69] width 81 height 8
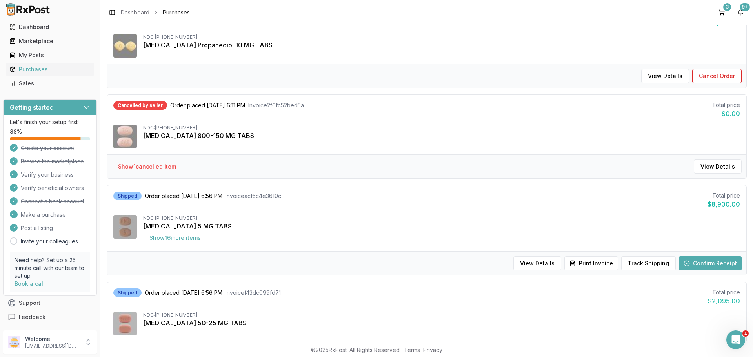
scroll to position [209, 0]
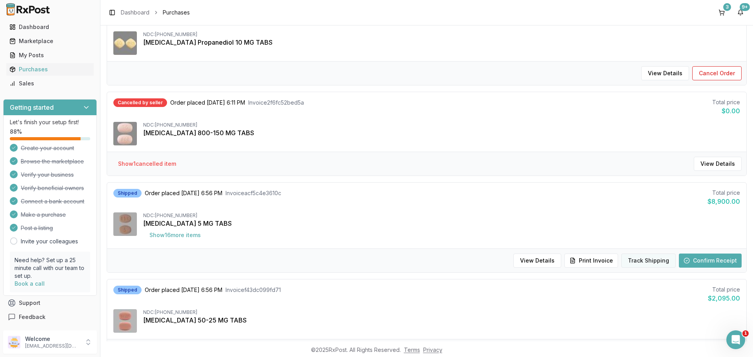
click at [651, 258] on button "Track Shipping" at bounding box center [648, 261] width 55 height 14
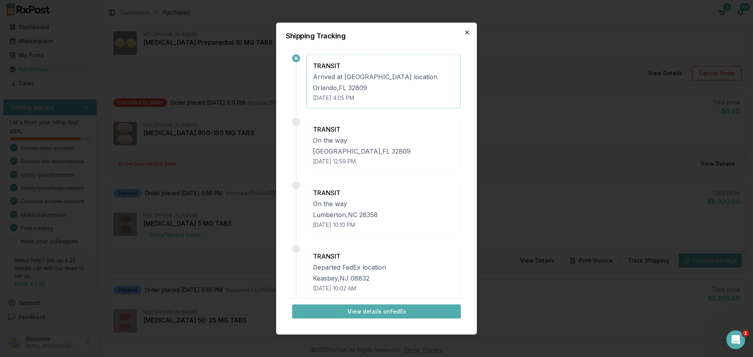
click at [465, 32] on icon "button" at bounding box center [467, 32] width 6 height 6
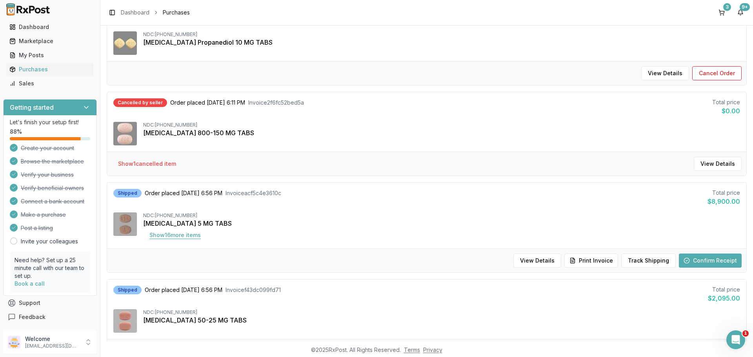
click at [173, 236] on button "Show 16 more item s" at bounding box center [175, 235] width 64 height 14
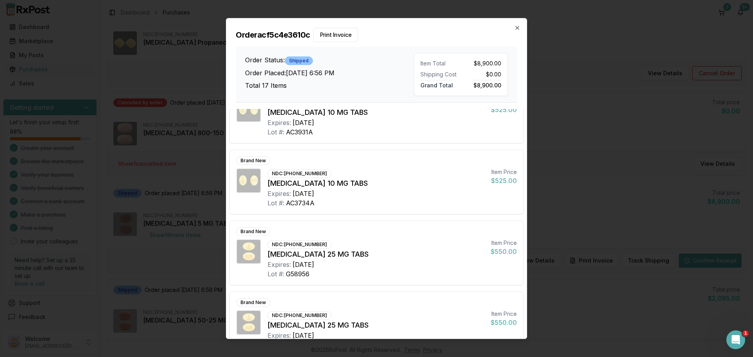
scroll to position [575, 0]
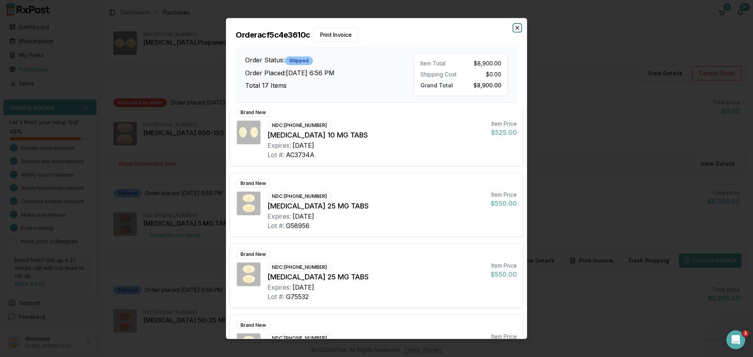
click at [517, 30] on icon "button" at bounding box center [517, 28] width 6 height 6
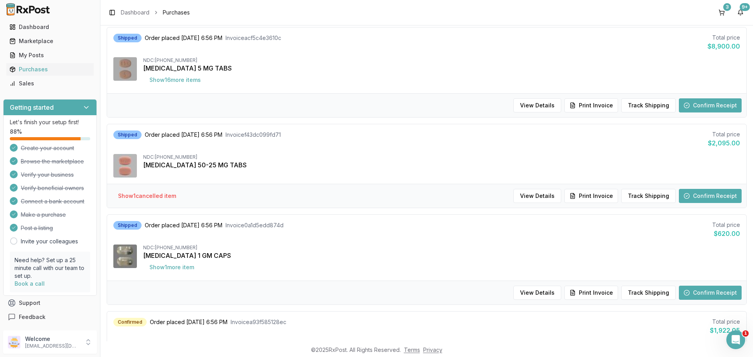
scroll to position [209, 0]
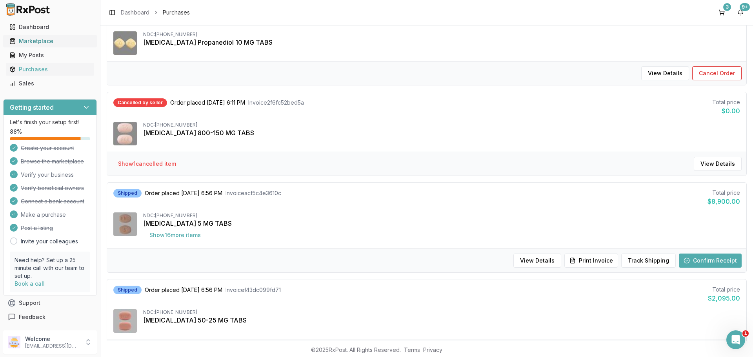
click at [46, 37] on div "Marketplace" at bounding box center [49, 41] width 81 height 8
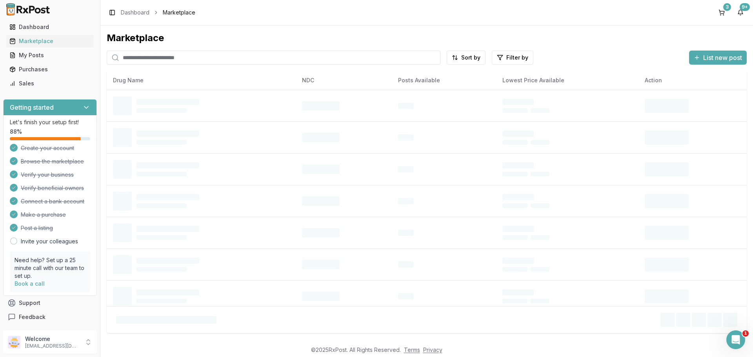
click at [144, 53] on input "search" at bounding box center [274, 58] width 334 height 14
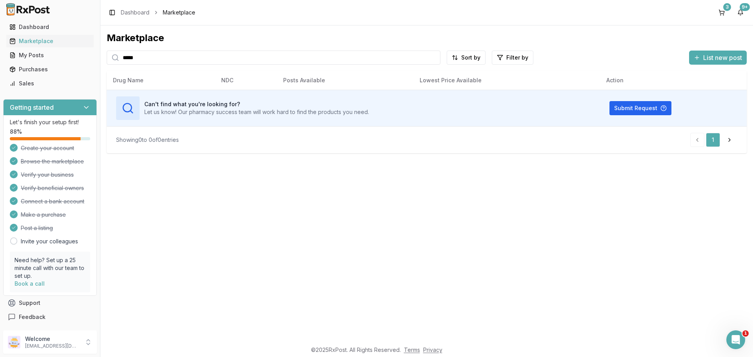
drag, startPoint x: 134, startPoint y: 65, endPoint x: 122, endPoint y: 69, distance: 13.0
click at [122, 69] on div "Marketplace ***** Sort by Filter by List new post Drug Name NDC Posts Available…" at bounding box center [427, 93] width 640 height 122
type input "**********"
click at [143, 60] on input "**********" at bounding box center [274, 58] width 334 height 14
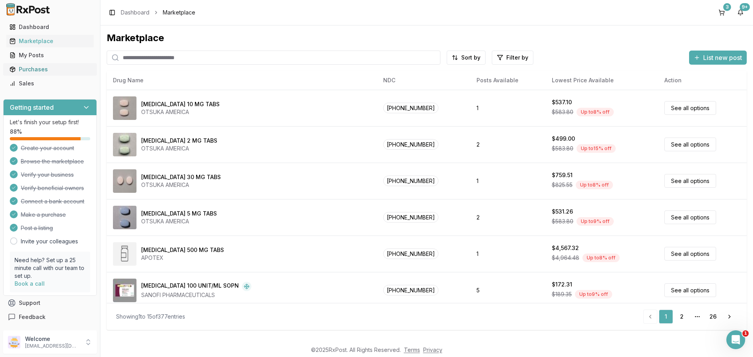
click at [42, 64] on link "Purchases" at bounding box center [49, 69] width 87 height 14
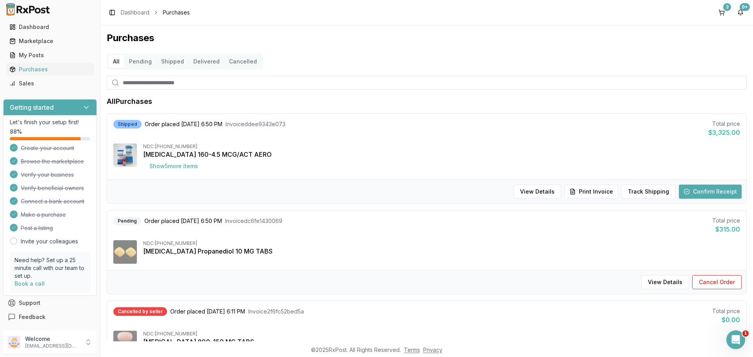
click at [149, 79] on input "search" at bounding box center [427, 83] width 640 height 14
paste input "**********"
type input "**********"
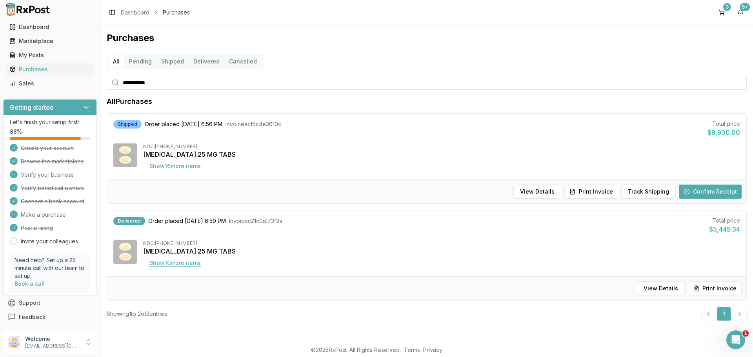
click at [195, 263] on button "Show 10 more item s" at bounding box center [175, 263] width 64 height 14
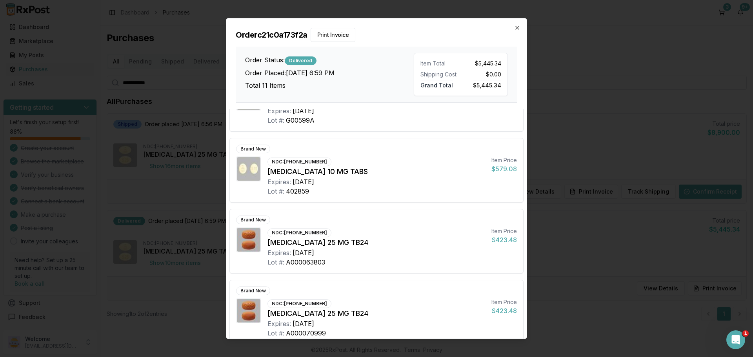
scroll to position [551, 0]
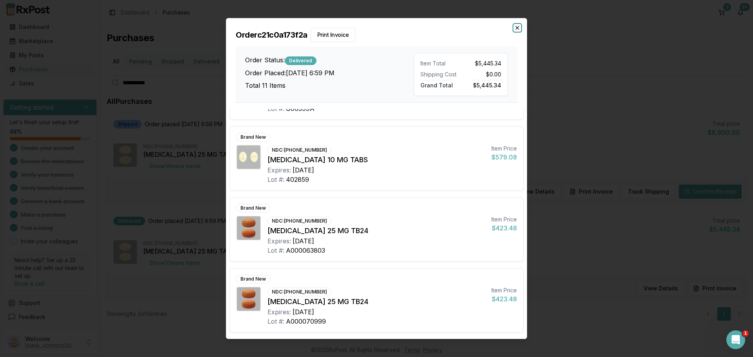
click at [517, 27] on icon "button" at bounding box center [517, 28] width 6 height 6
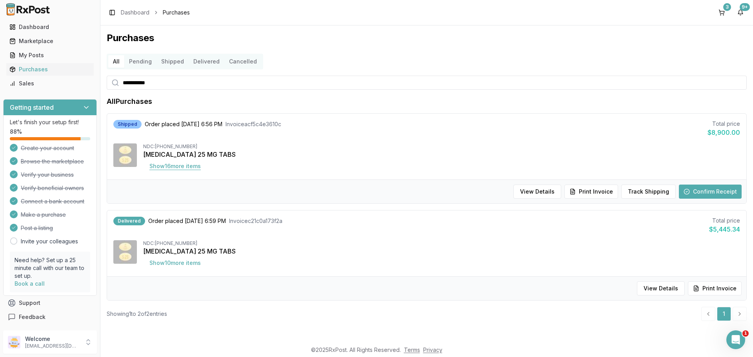
click at [202, 170] on button "Show 16 more item s" at bounding box center [175, 166] width 64 height 14
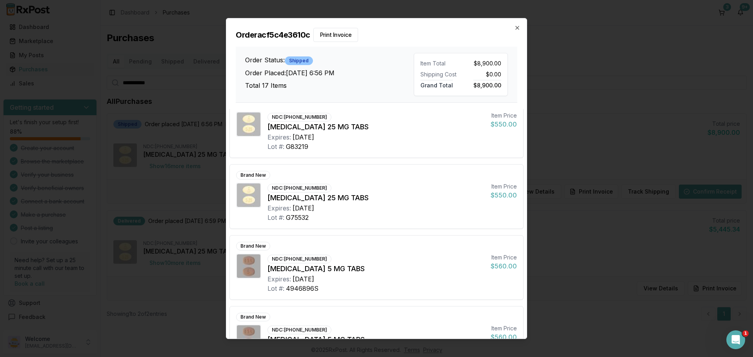
scroll to position [235, 0]
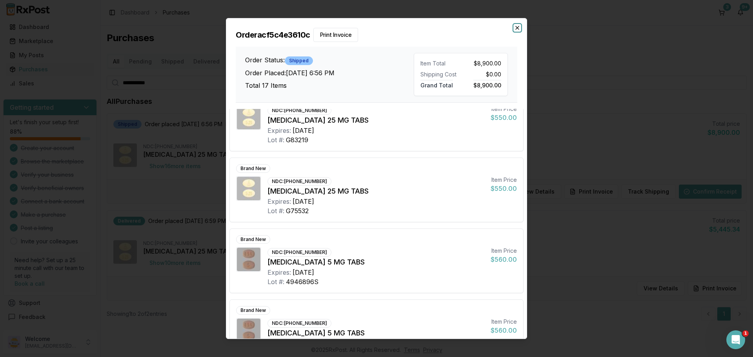
click at [516, 29] on icon "button" at bounding box center [517, 27] width 3 height 3
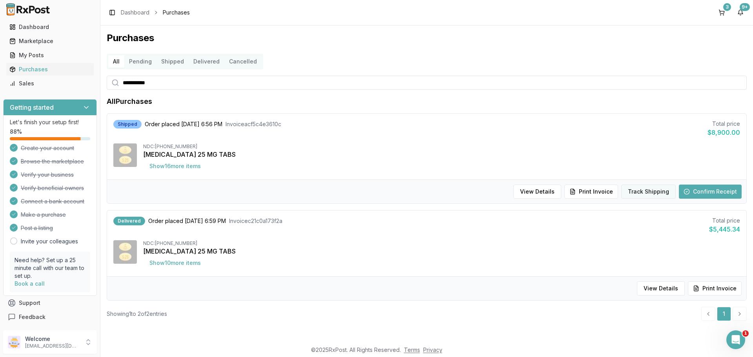
click at [646, 195] on button "Track Shipping" at bounding box center [648, 192] width 55 height 14
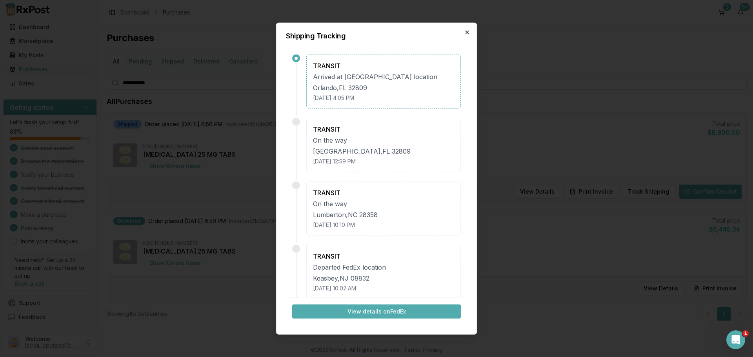
click at [468, 34] on icon "button" at bounding box center [467, 32] width 6 height 6
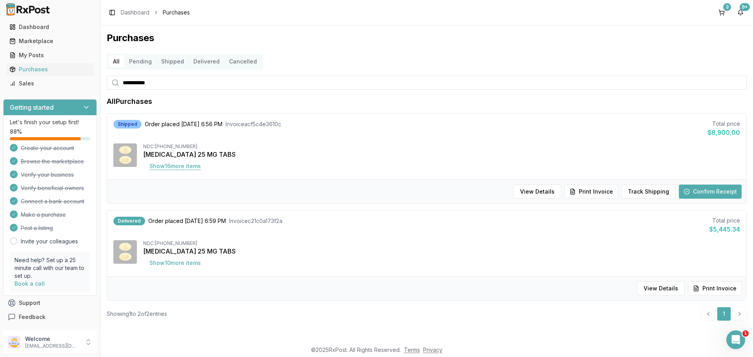
click at [170, 167] on button "Show 16 more item s" at bounding box center [175, 166] width 64 height 14
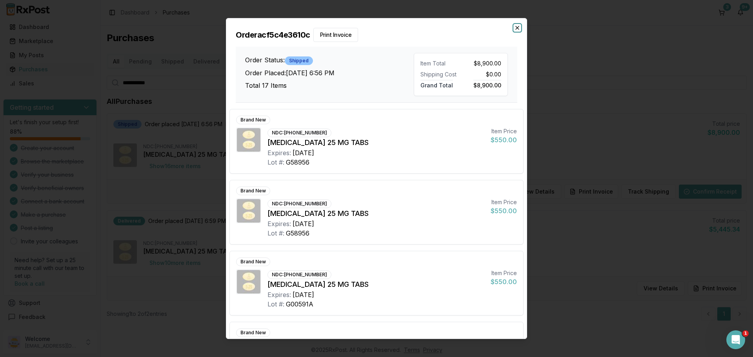
click at [515, 28] on icon "button" at bounding box center [517, 28] width 6 height 6
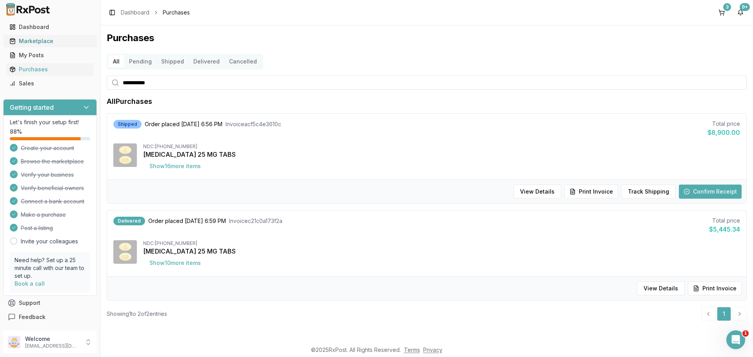
click at [44, 38] on div "Marketplace" at bounding box center [49, 41] width 81 height 8
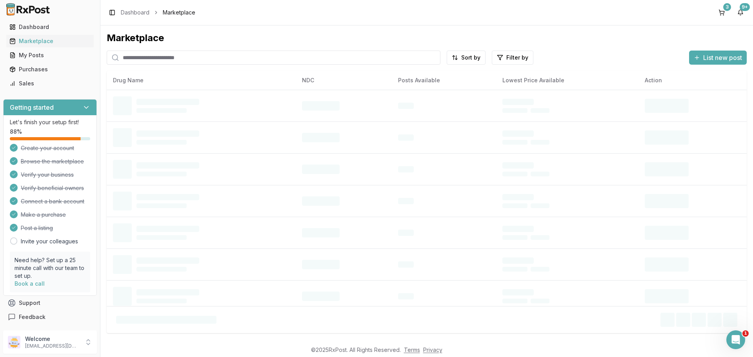
click at [172, 60] on input "search" at bounding box center [274, 58] width 334 height 14
paste input "**********"
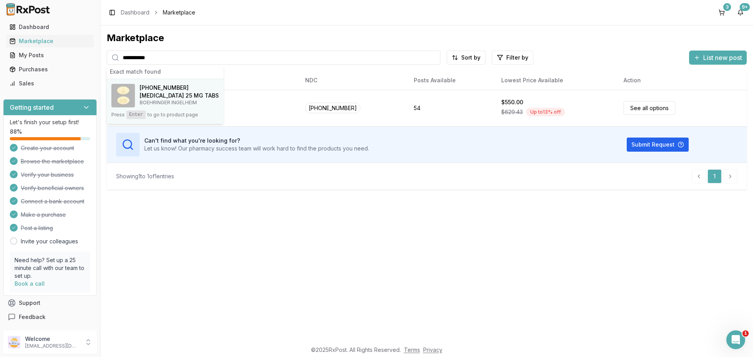
type input "**********"
click at [162, 94] on h4 "Jardiance 25 MG TABS" at bounding box center [179, 96] width 79 height 8
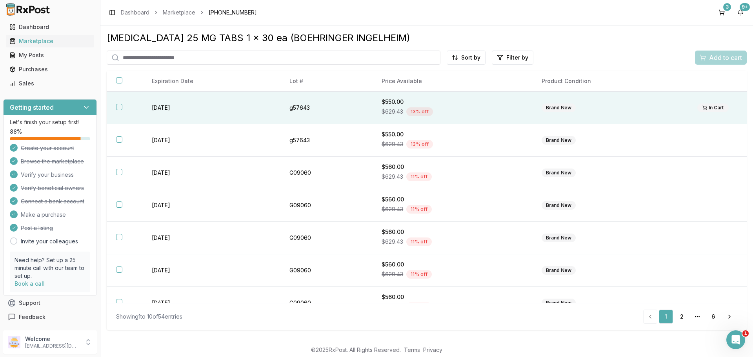
click at [123, 109] on th at bounding box center [125, 108] width 36 height 33
click at [734, 58] on span "Add to cart" at bounding box center [725, 57] width 33 height 9
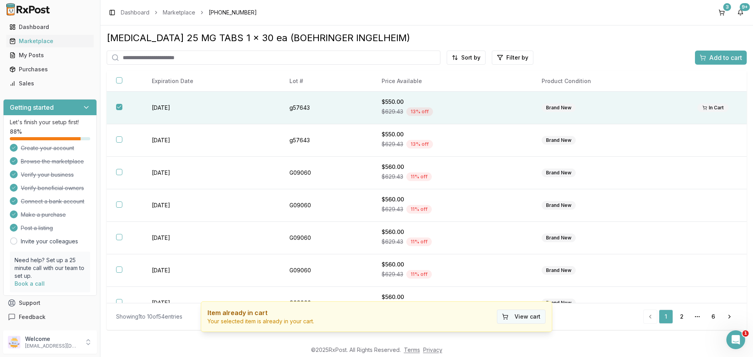
click at [524, 316] on button "View cart" at bounding box center [521, 317] width 49 height 14
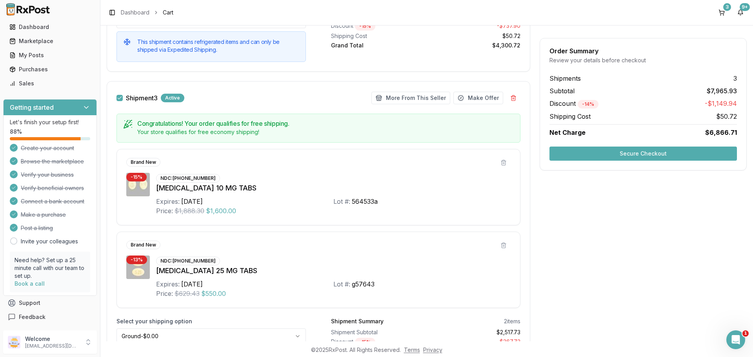
scroll to position [811, 0]
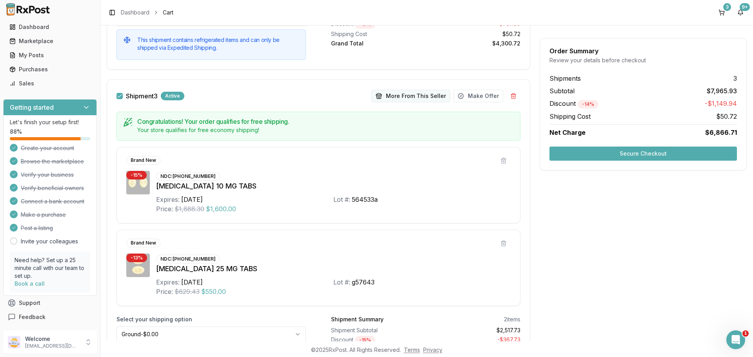
click at [406, 94] on button "More From This Seller" at bounding box center [410, 96] width 79 height 13
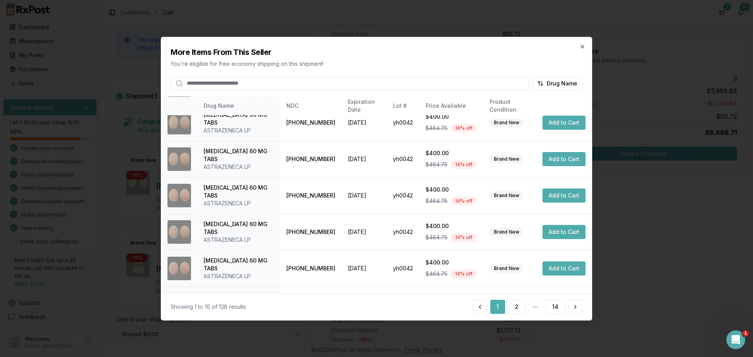
scroll to position [187, 0]
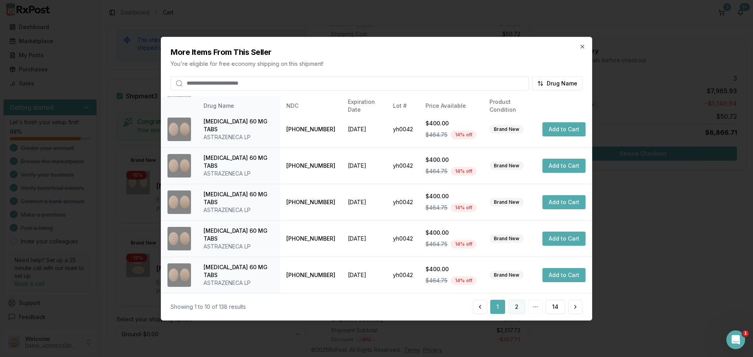
click at [518, 304] on button "2" at bounding box center [516, 307] width 17 height 14
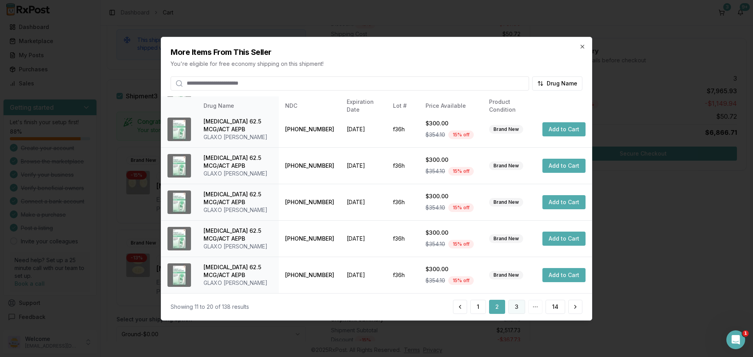
click at [517, 303] on button "3" at bounding box center [516, 307] width 17 height 14
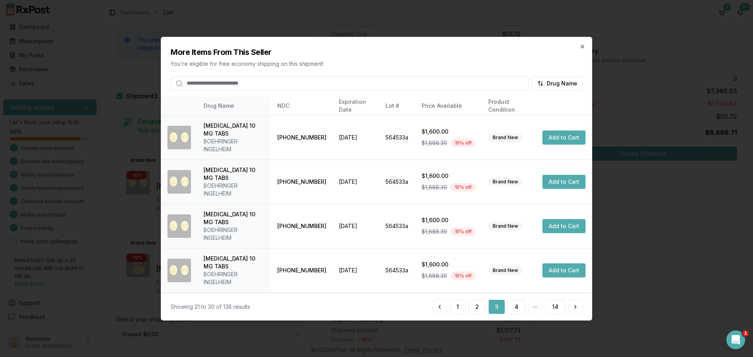
drag, startPoint x: 361, startPoint y: 40, endPoint x: 411, endPoint y: 55, distance: 52.4
click at [411, 55] on div "More Items From This Seller You're eligible for free economy shipping on this s…" at bounding box center [376, 63] width 431 height 53
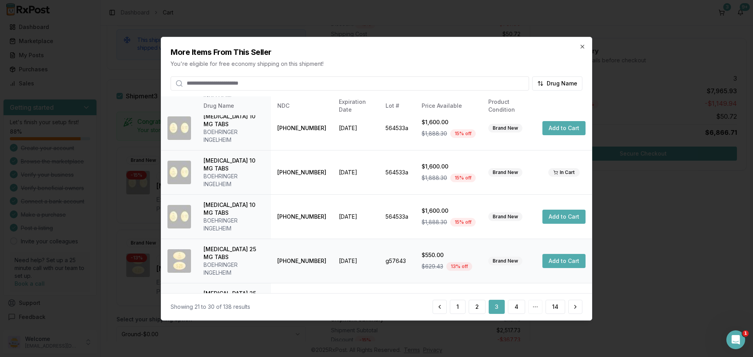
click at [557, 254] on button "Add to Cart" at bounding box center [563, 261] width 43 height 14
click at [583, 48] on icon "button" at bounding box center [582, 46] width 6 height 6
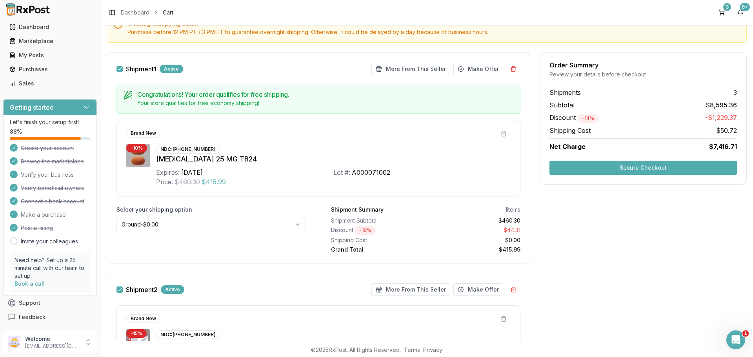
scroll to position [78, 0]
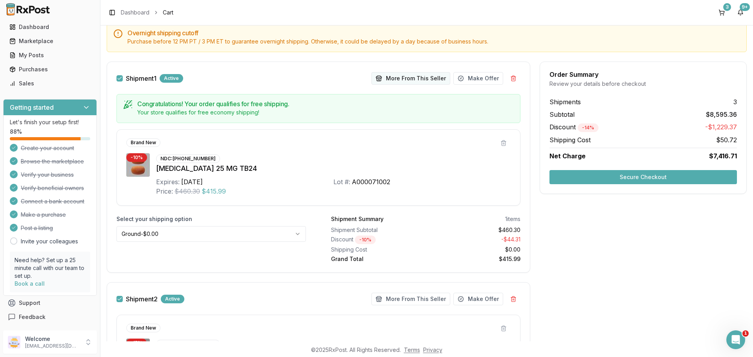
click at [411, 82] on button "More From This Seller" at bounding box center [410, 78] width 79 height 13
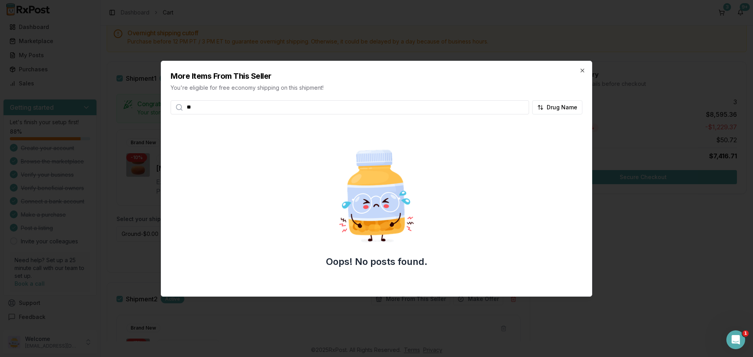
type input "*"
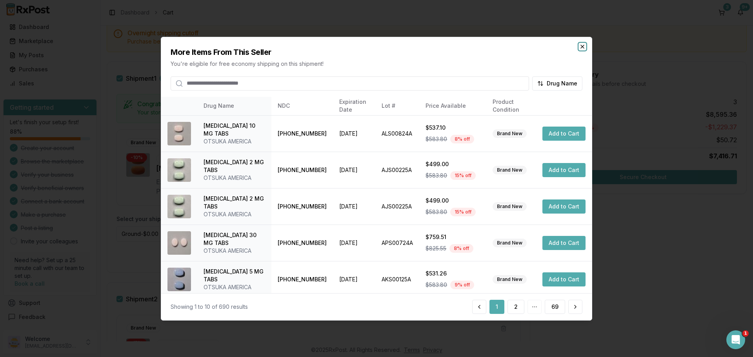
click at [583, 47] on icon "button" at bounding box center [582, 46] width 6 height 6
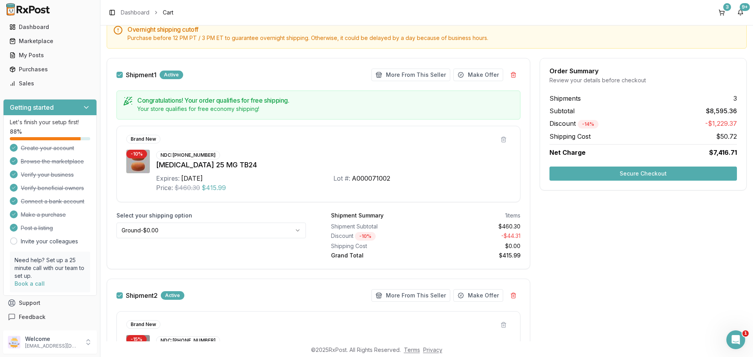
scroll to position [105, 0]
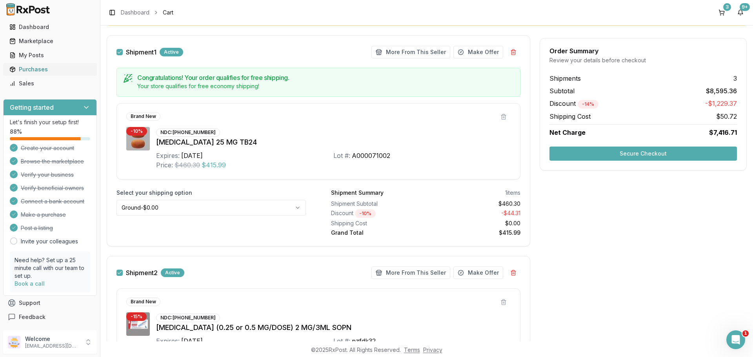
click at [49, 69] on div "Purchases" at bounding box center [49, 69] width 81 height 8
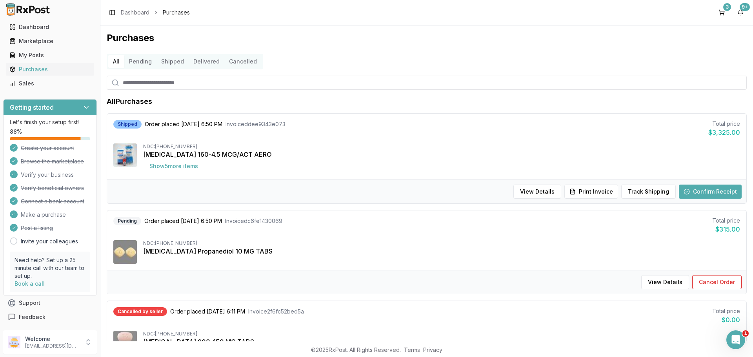
click at [152, 83] on input "search" at bounding box center [427, 83] width 640 height 14
type input "*"
click at [152, 83] on input "*" at bounding box center [427, 83] width 640 height 14
type input "***"
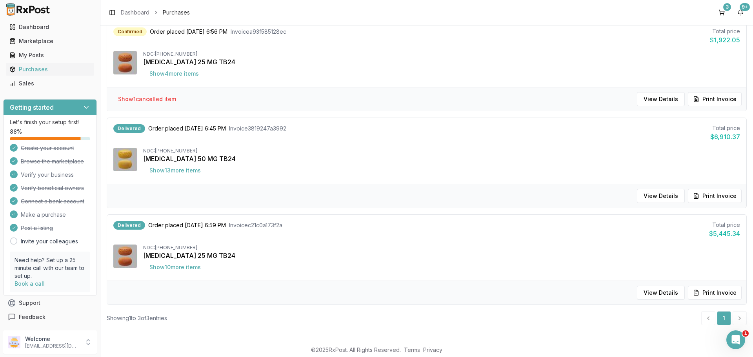
scroll to position [95, 0]
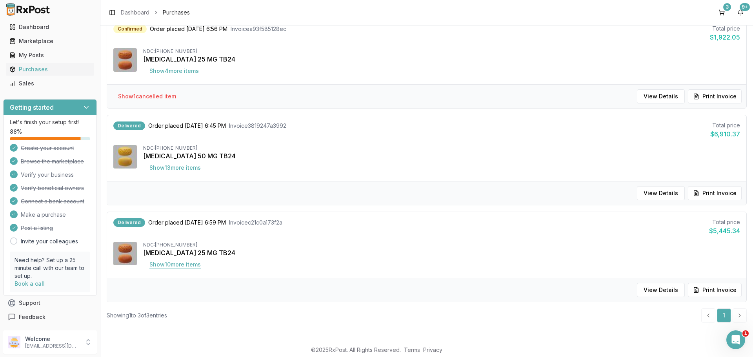
click at [193, 269] on button "Show 10 more item s" at bounding box center [175, 265] width 64 height 14
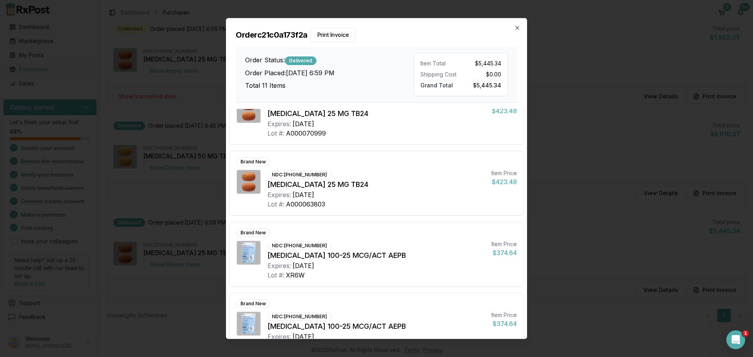
scroll to position [78, 0]
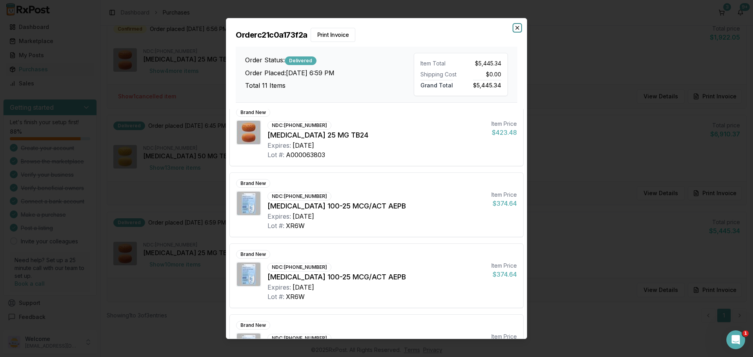
click at [518, 26] on icon "button" at bounding box center [517, 28] width 6 height 6
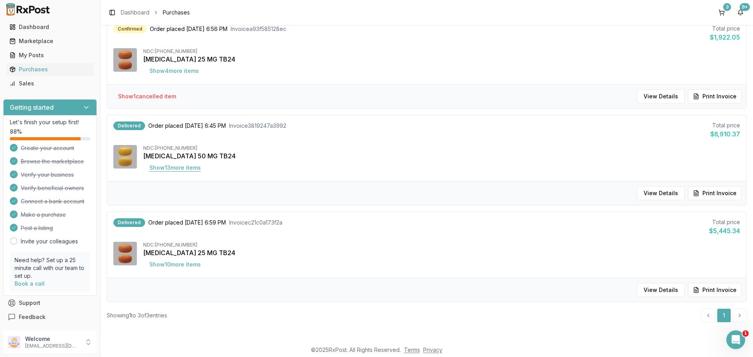
click at [184, 164] on button "Show 13 more item s" at bounding box center [175, 168] width 64 height 14
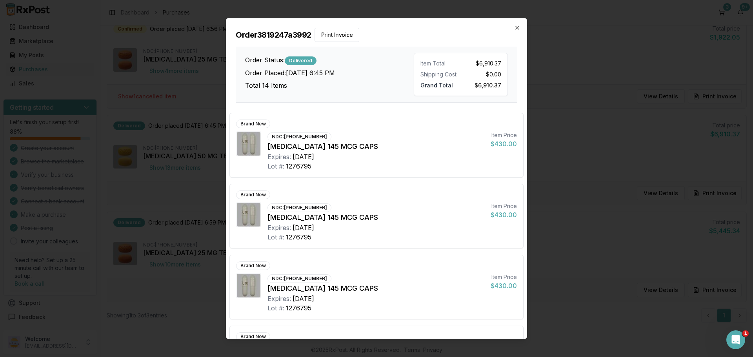
scroll to position [764, 0]
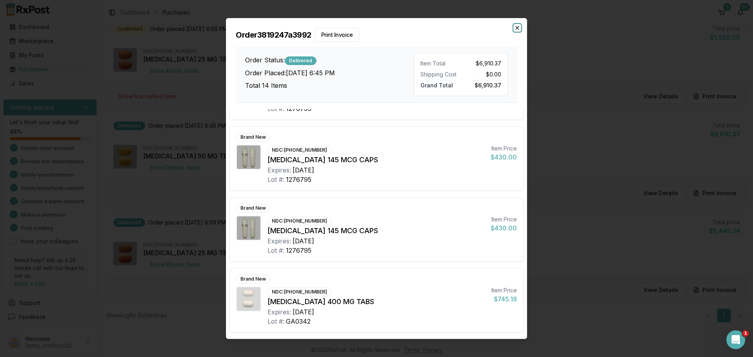
click at [518, 26] on icon "button" at bounding box center [517, 28] width 6 height 6
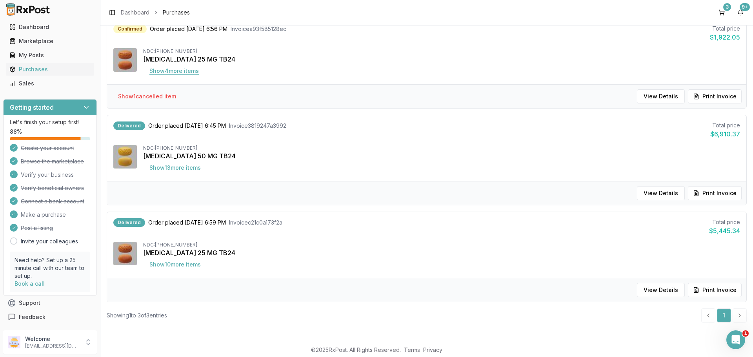
click at [186, 68] on button "Show 4 more item s" at bounding box center [174, 71] width 62 height 14
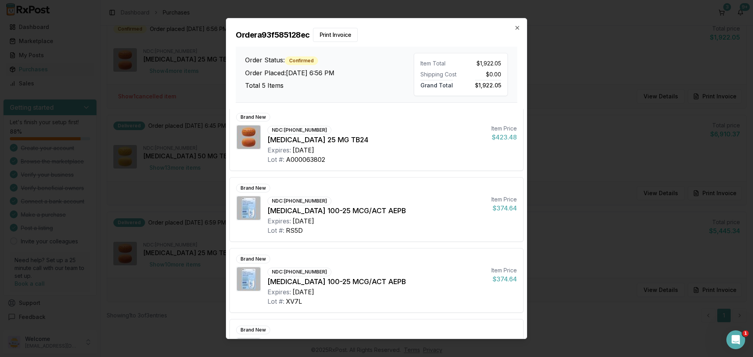
scroll to position [0, 0]
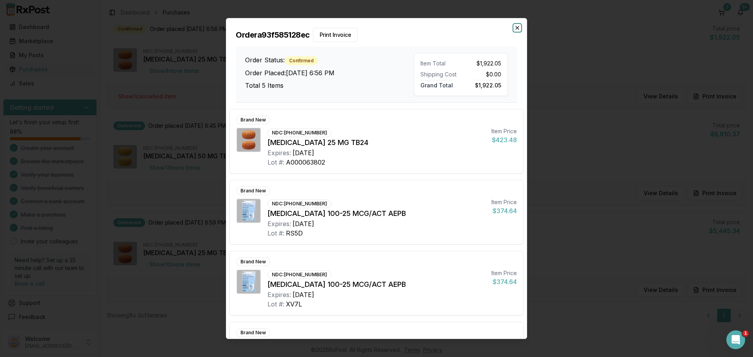
click at [517, 27] on icon "button" at bounding box center [517, 28] width 6 height 6
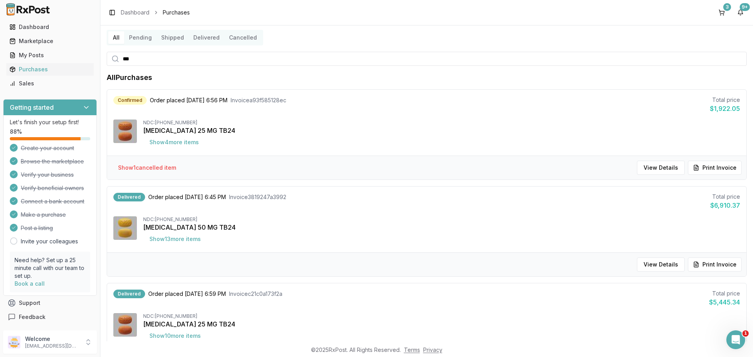
scroll to position [17, 0]
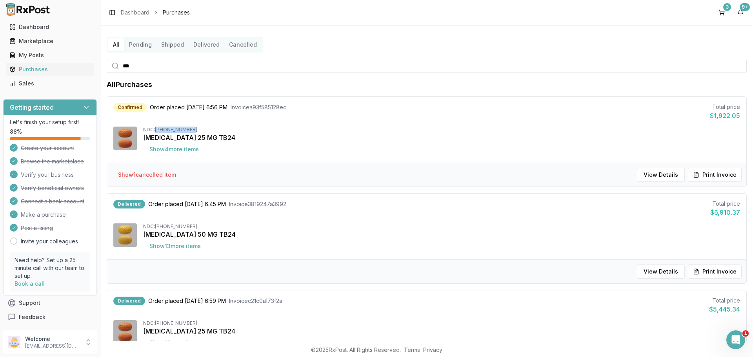
drag, startPoint x: 157, startPoint y: 130, endPoint x: 200, endPoint y: 129, distance: 42.8
click at [200, 129] on div "NDC: 00469-2601-30" at bounding box center [441, 130] width 597 height 6
copy div "00469-2601-30"
click at [39, 44] on div "Marketplace" at bounding box center [49, 41] width 81 height 8
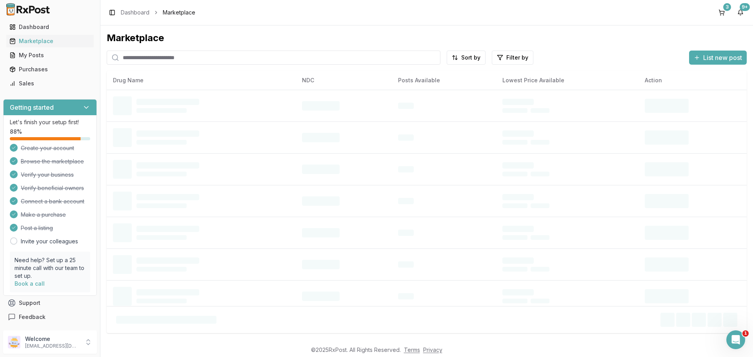
click at [157, 59] on input "search" at bounding box center [274, 58] width 334 height 14
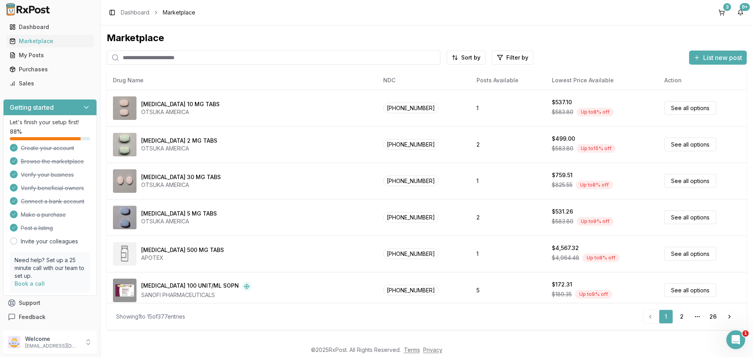
paste input "**********"
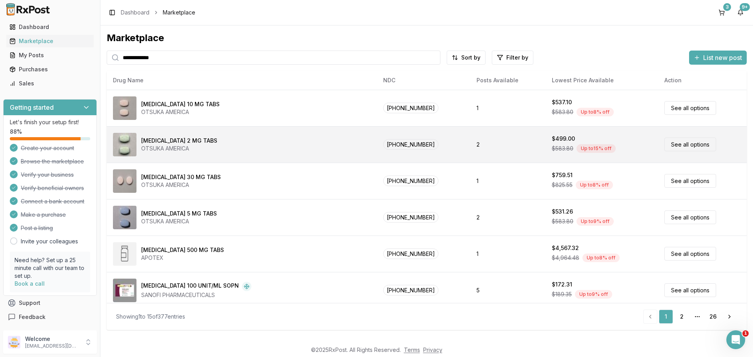
type input "**********"
click at [175, 156] on div "Abilify 2 MG TABS OTSUKA AMERICA" at bounding box center [242, 145] width 258 height 24
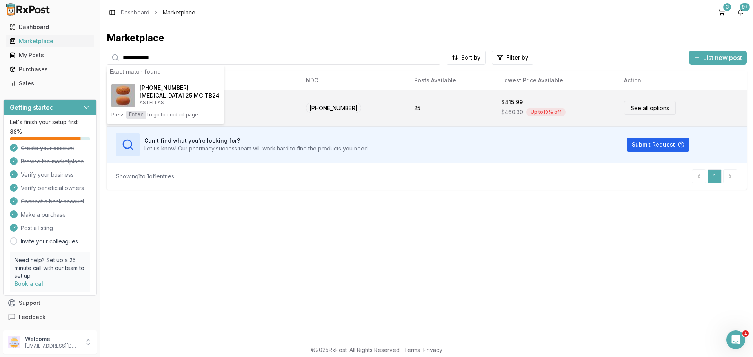
click at [642, 109] on link "See all options" at bounding box center [650, 108] width 52 height 14
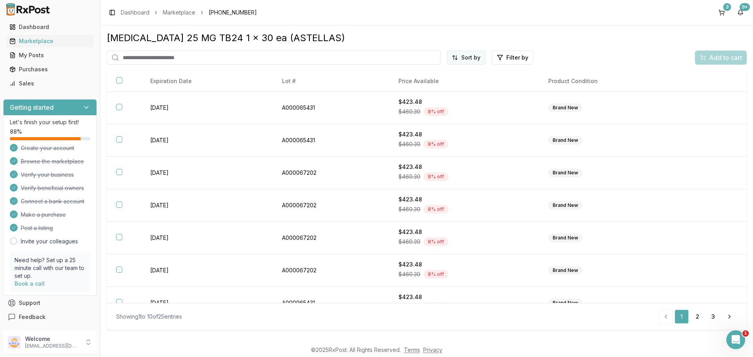
click at [472, 58] on html "Main Menu Dashboard Marketplace My Posts Purchases Sales Getting started Let's …" at bounding box center [376, 178] width 753 height 357
click at [455, 83] on div "Price (Low to High)" at bounding box center [447, 87] width 75 height 13
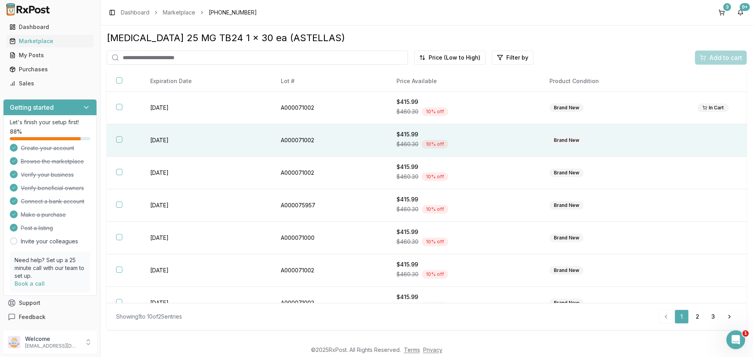
click at [120, 142] on button "button" at bounding box center [119, 139] width 6 height 6
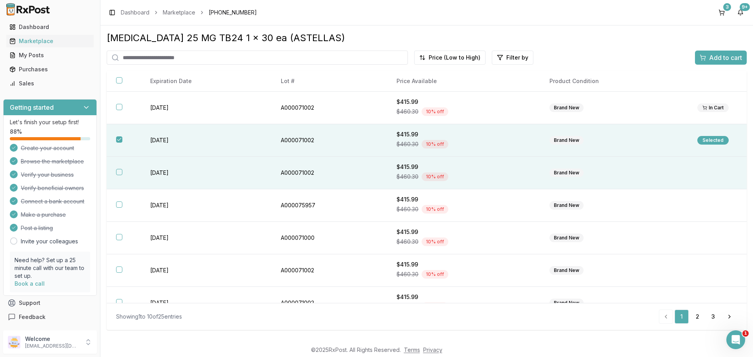
click at [116, 173] on button "button" at bounding box center [119, 172] width 6 height 6
click at [730, 58] on span "Add to cart" at bounding box center [725, 57] width 33 height 9
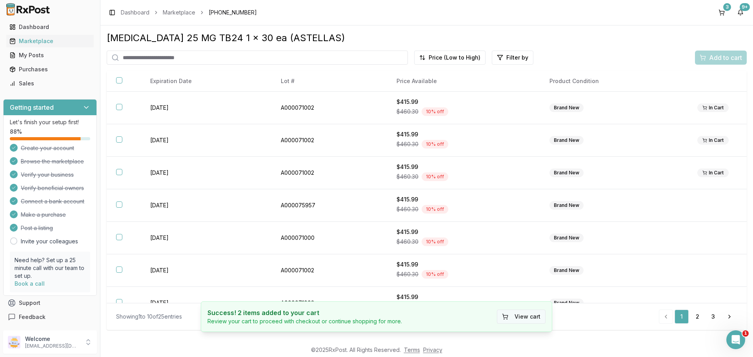
click at [522, 318] on button "View cart" at bounding box center [521, 317] width 49 height 14
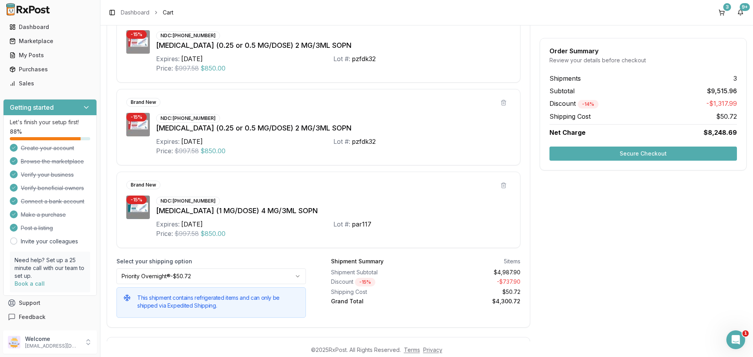
scroll to position [732, 0]
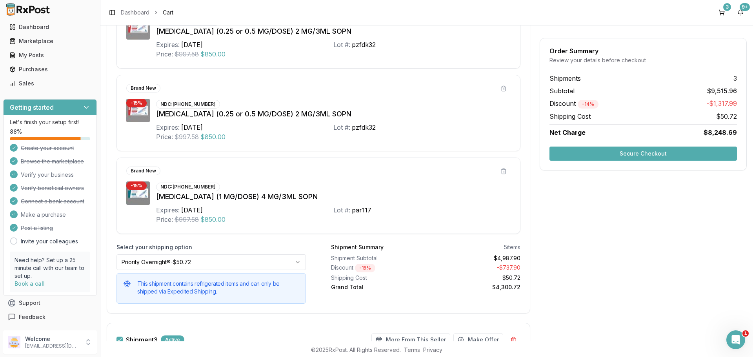
click at [635, 154] on button "Secure Checkout" at bounding box center [642, 154] width 187 height 14
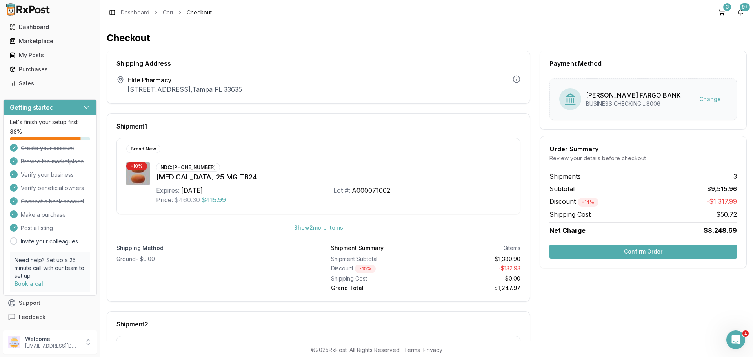
click at [639, 256] on button "Confirm Order" at bounding box center [642, 252] width 187 height 14
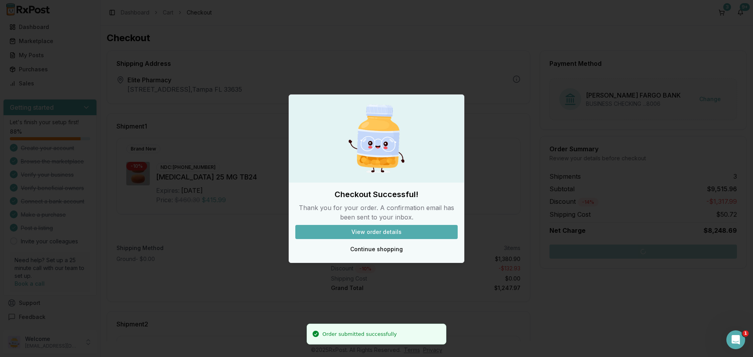
click at [385, 235] on button "View order details" at bounding box center [376, 232] width 162 height 14
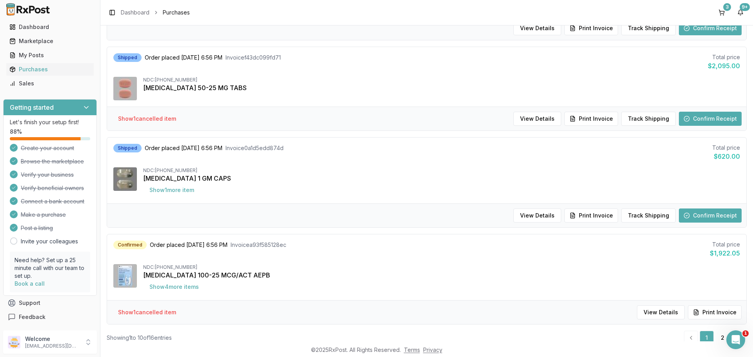
scroll to position [755, 0]
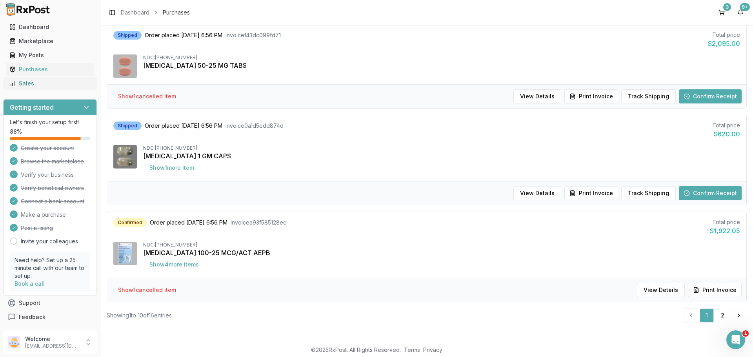
click at [38, 82] on div "Sales" at bounding box center [49, 84] width 81 height 8
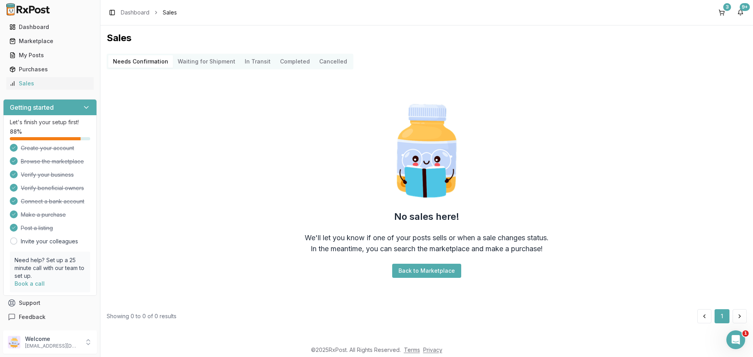
click at [206, 59] on Shipment "Waiting for Shipment" at bounding box center [206, 61] width 67 height 13
click at [248, 62] on Transit "In Transit" at bounding box center [257, 61] width 35 height 13
click at [134, 60] on Confirmation "Needs Confirmation" at bounding box center [140, 61] width 65 height 13
click at [60, 53] on div "My Posts" at bounding box center [49, 55] width 81 height 8
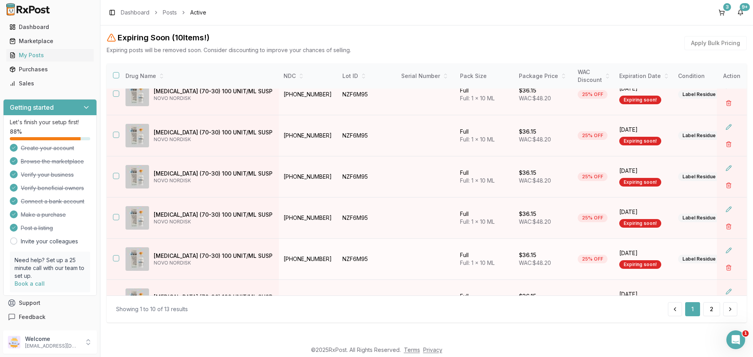
scroll to position [78, 0]
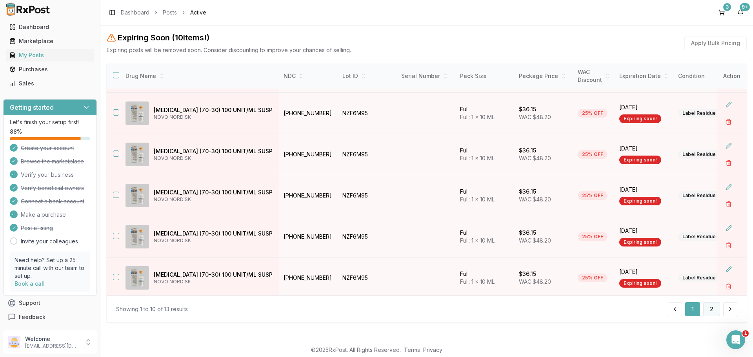
click at [711, 311] on button "2" at bounding box center [711, 309] width 17 height 14
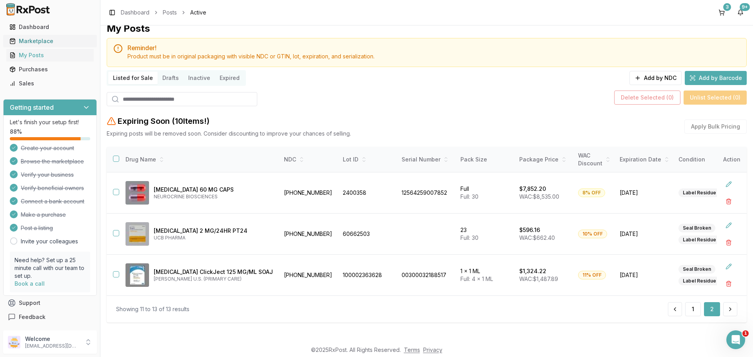
click at [44, 38] on div "Marketplace" at bounding box center [49, 41] width 81 height 8
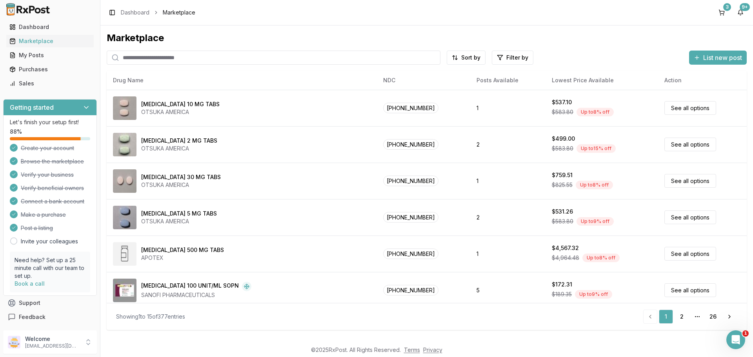
click at [178, 58] on input "search" at bounding box center [274, 58] width 334 height 14
paste input "**********"
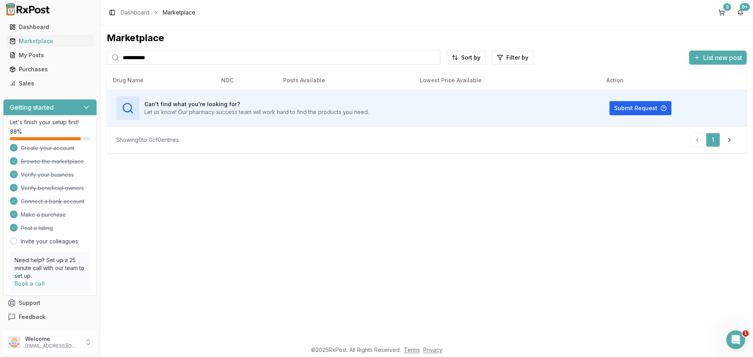
type input "**********"
click at [44, 27] on div "Dashboard" at bounding box center [49, 27] width 81 height 8
